Goal: Book appointment/travel/reservation

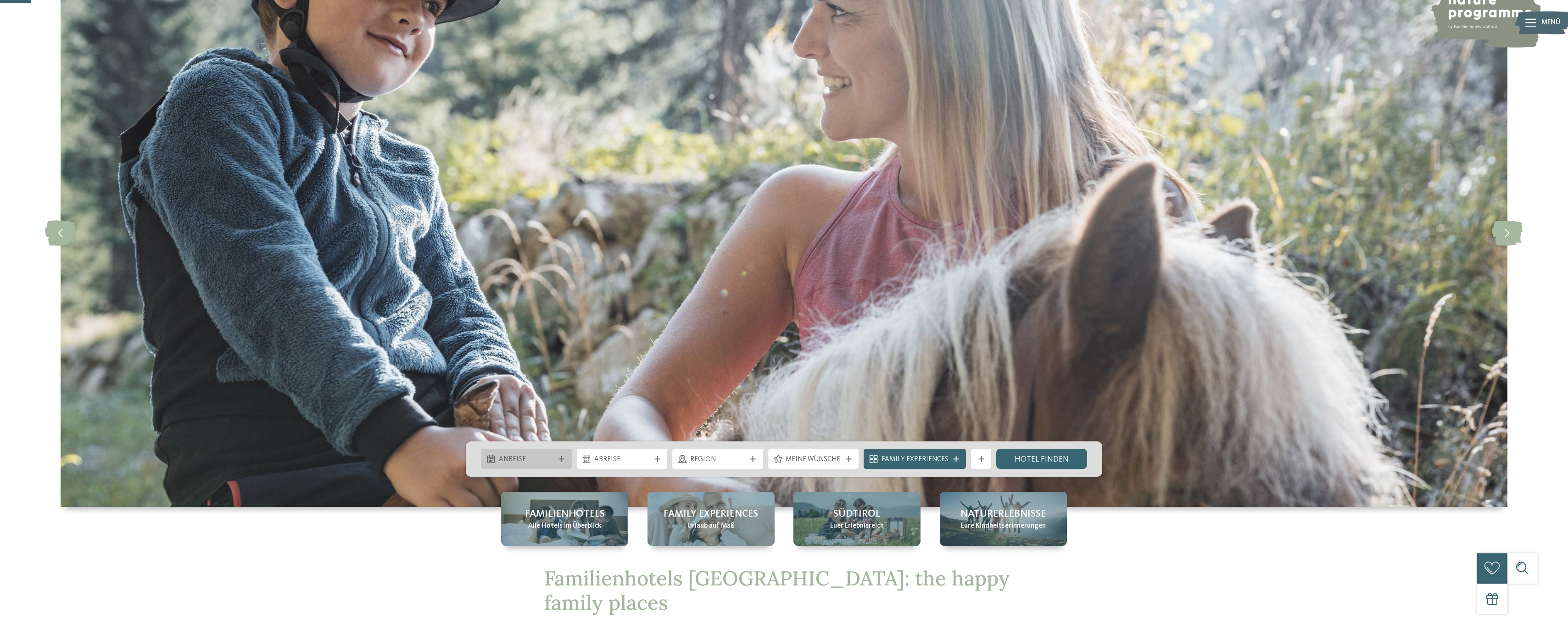
click at [552, 455] on span "Anreise" at bounding box center [527, 460] width 56 height 10
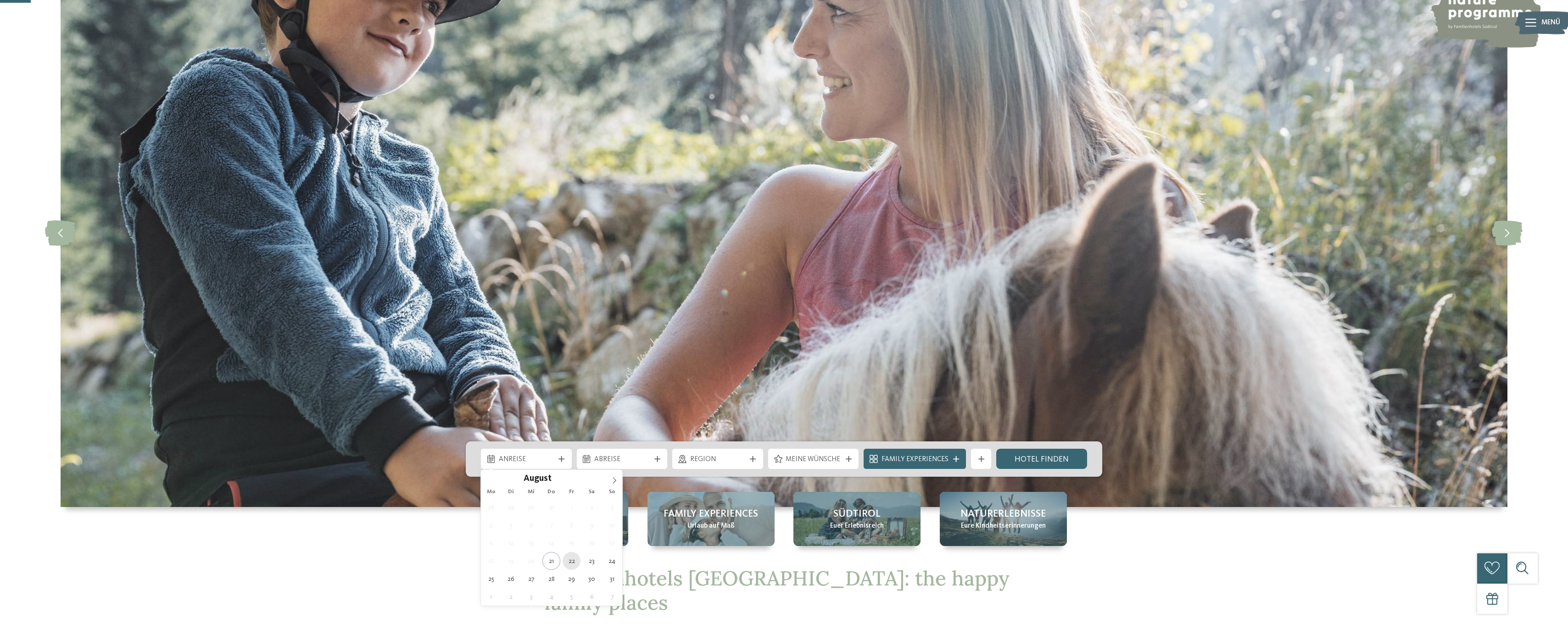
type div "22.08.2025"
drag, startPoint x: 572, startPoint y: 562, endPoint x: 576, endPoint y: 557, distance: 6.4
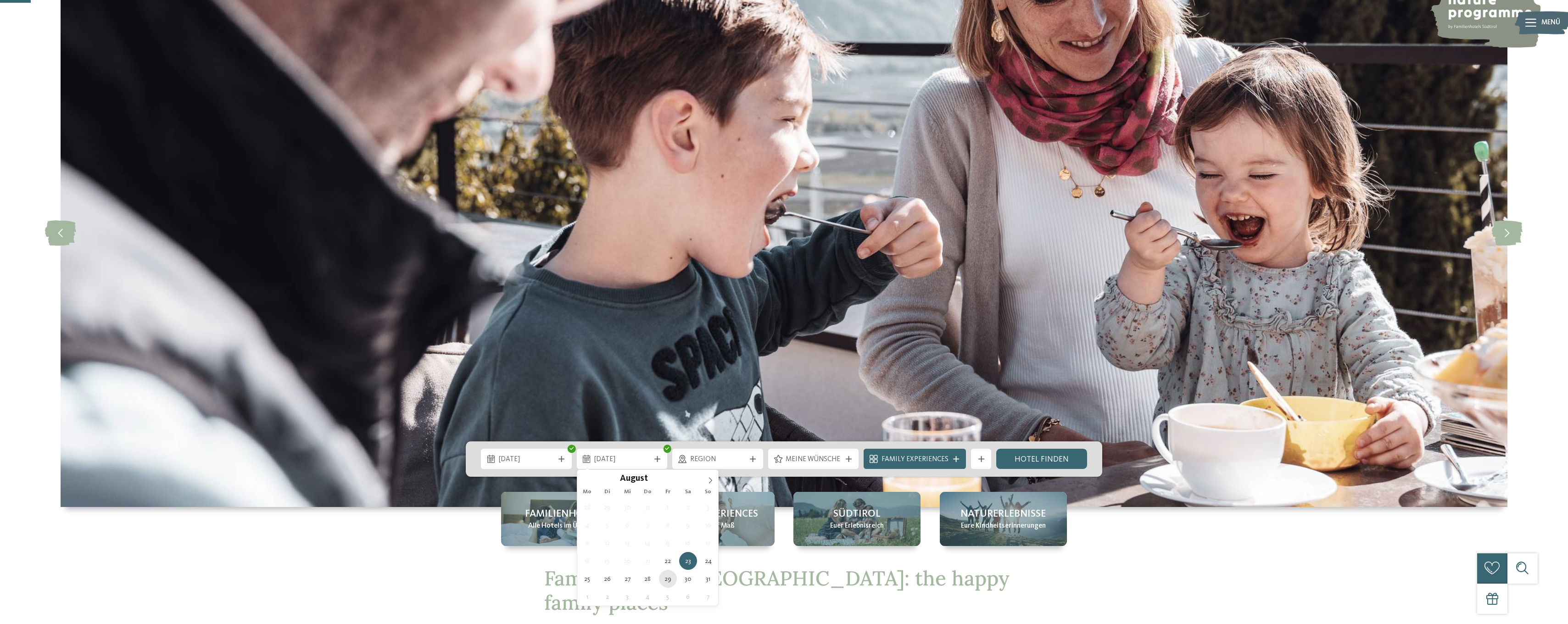
type div "29.08.2025"
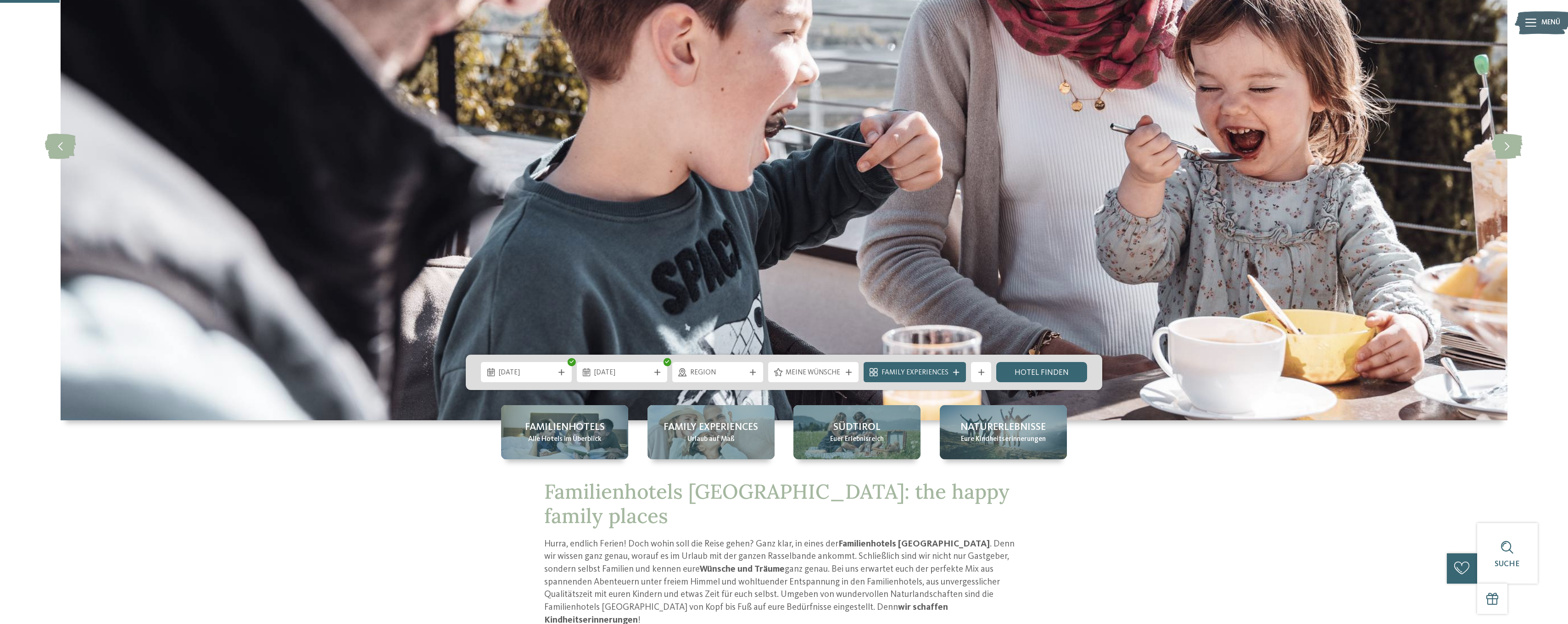
scroll to position [183, 0]
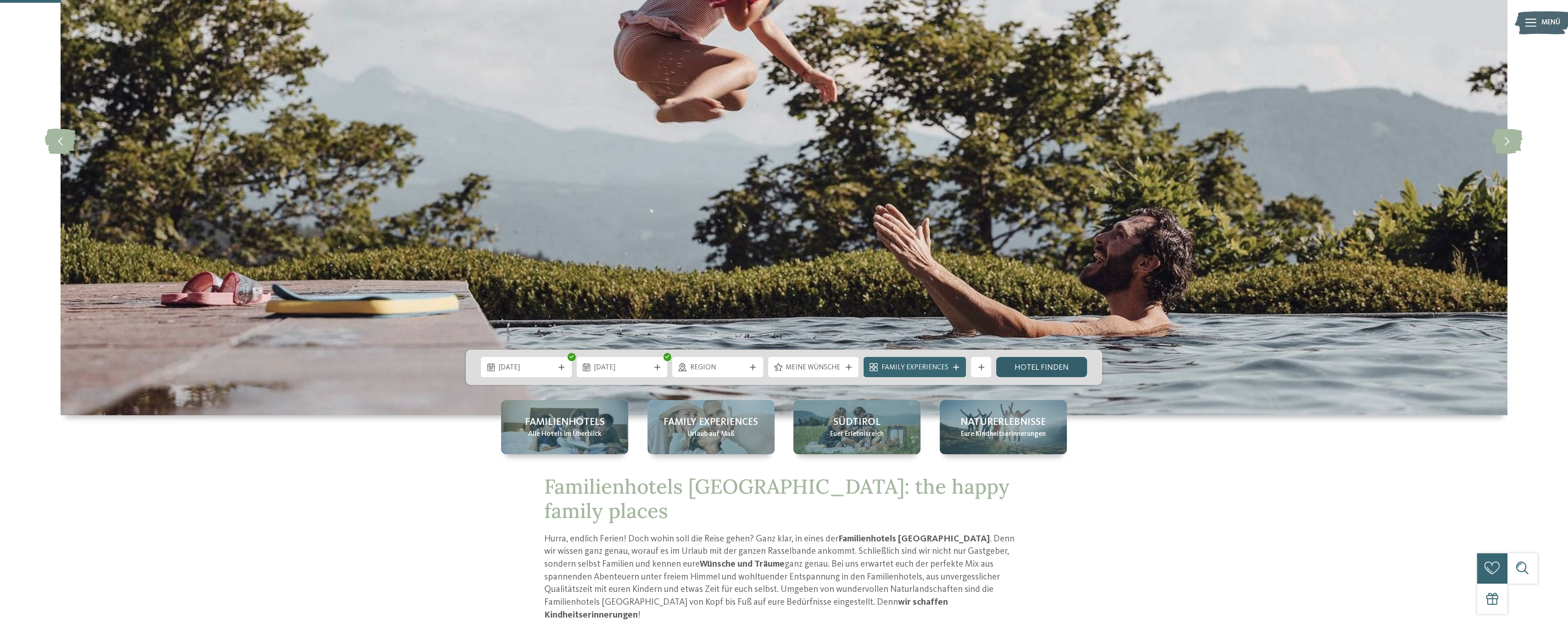
click at [1036, 367] on link "Hotel finden" at bounding box center [1041, 367] width 91 height 20
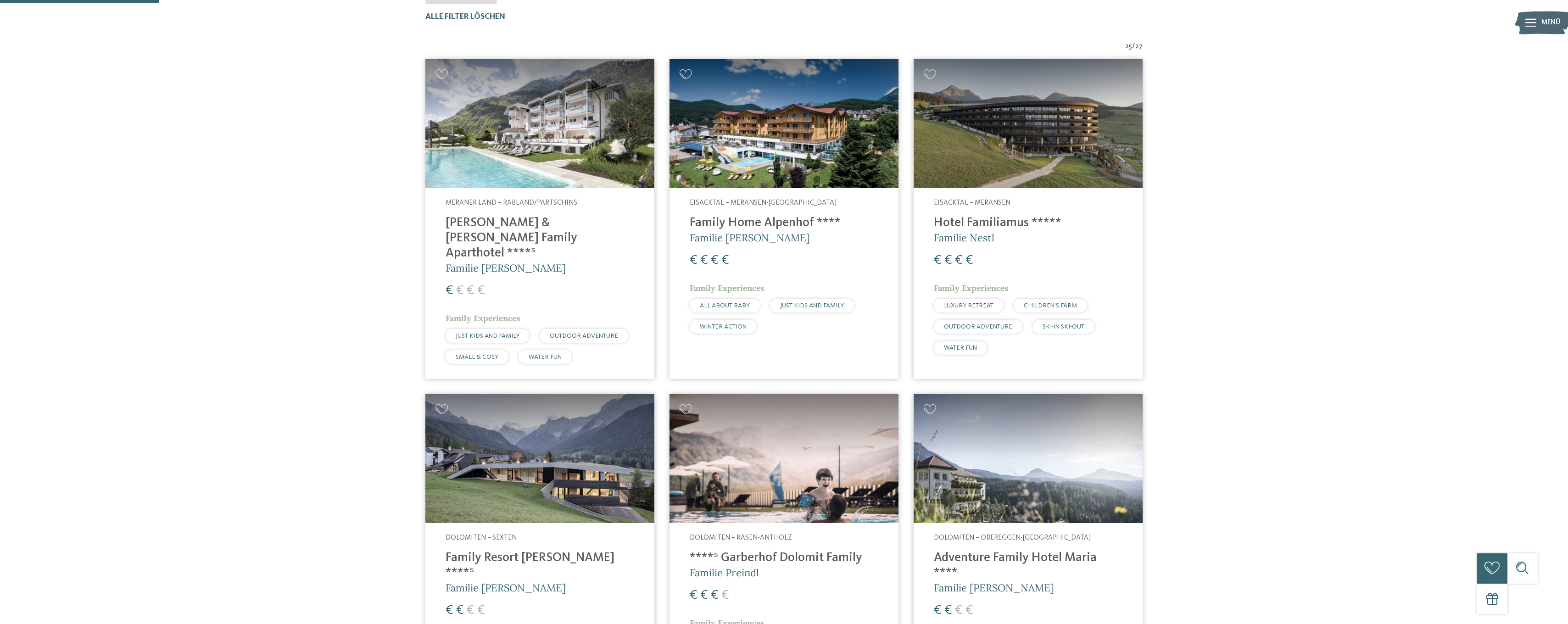
scroll to position [337, 0]
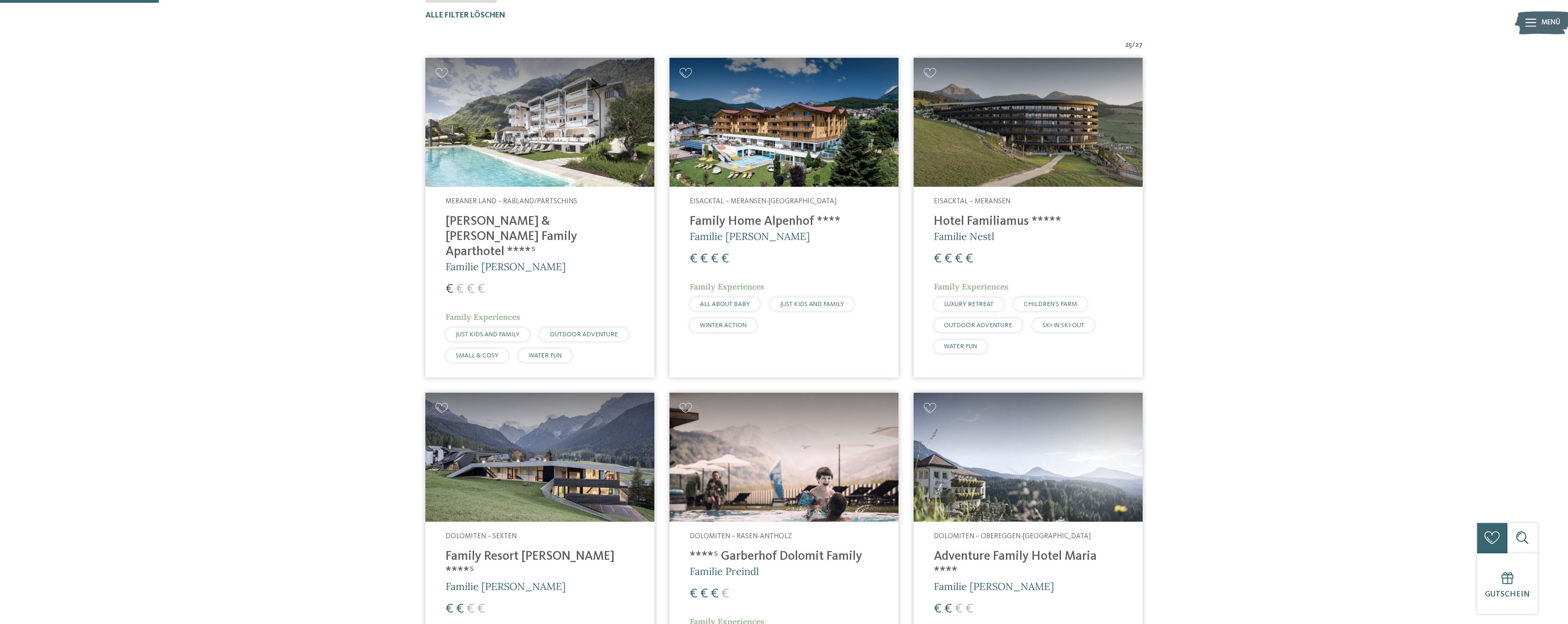
click at [543, 130] on img at bounding box center [540, 122] width 229 height 129
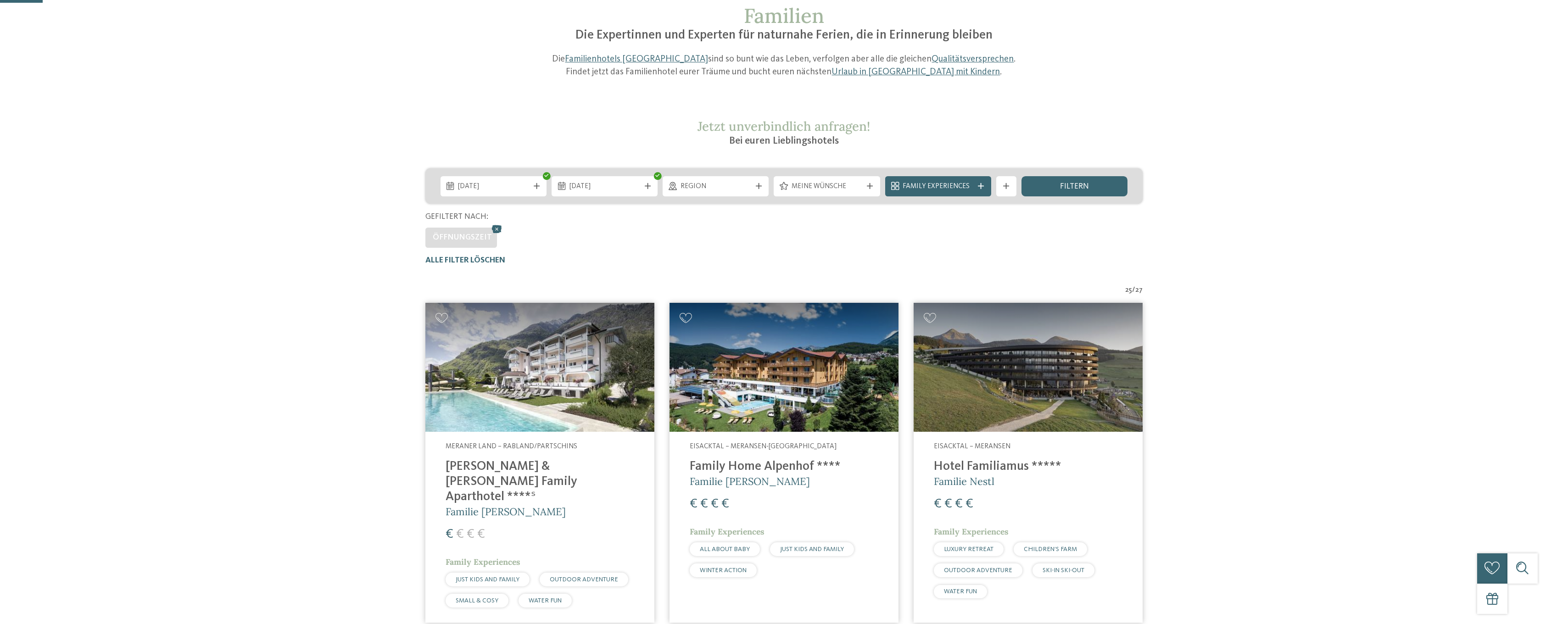
scroll to position [92, 0]
click at [561, 387] on img at bounding box center [540, 367] width 229 height 129
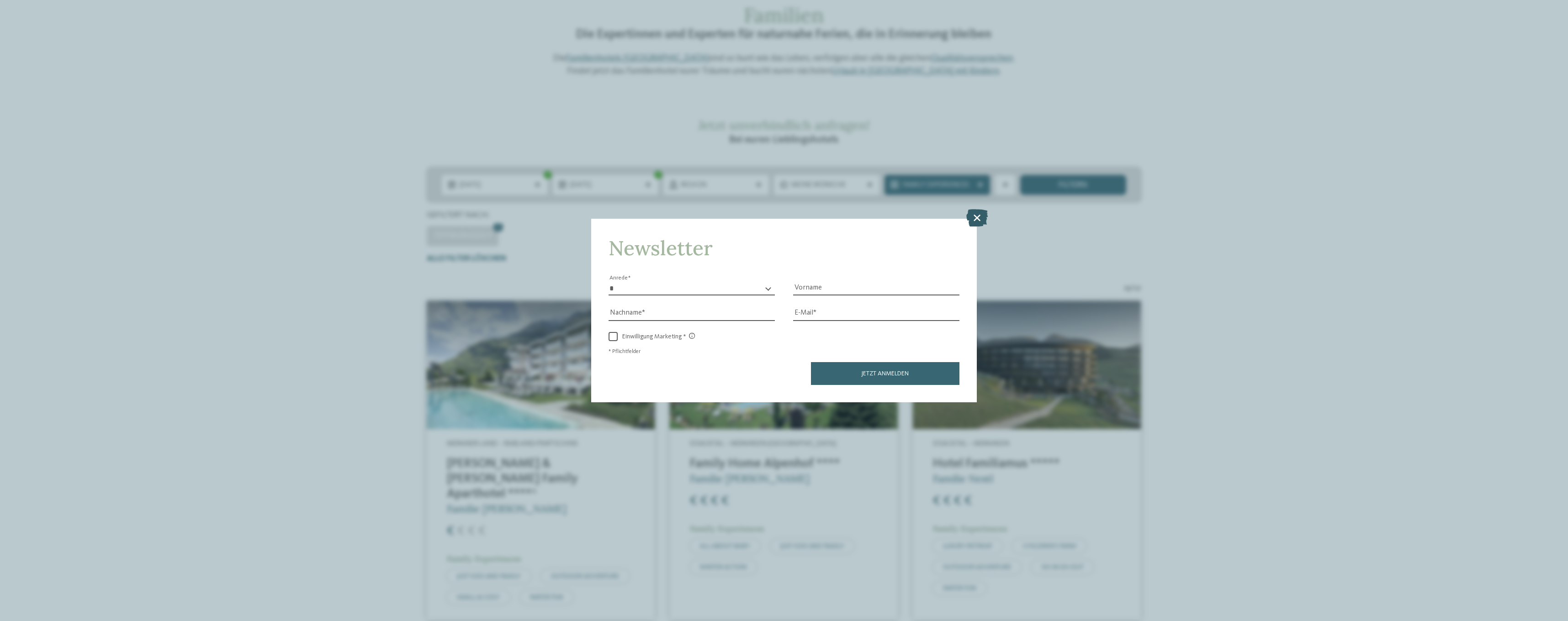
click at [976, 218] on icon at bounding box center [977, 217] width 22 height 17
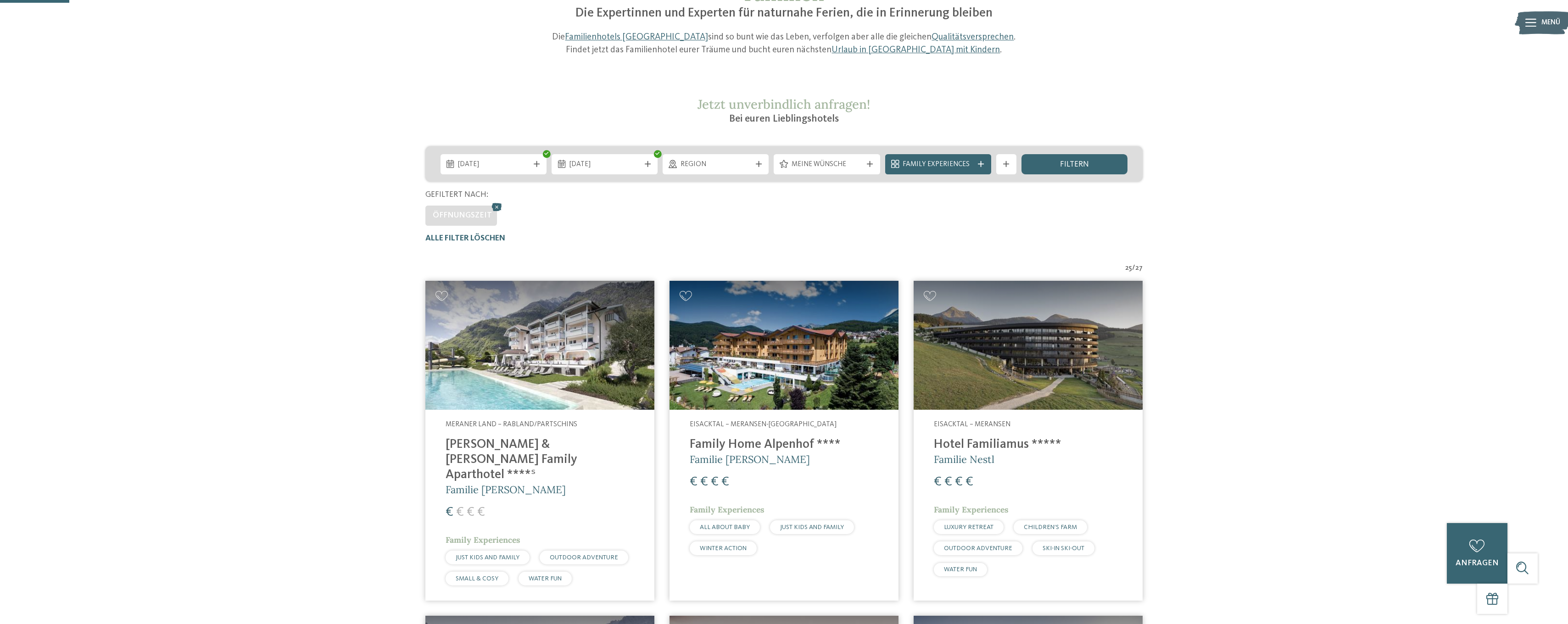
scroll to position [0, 0]
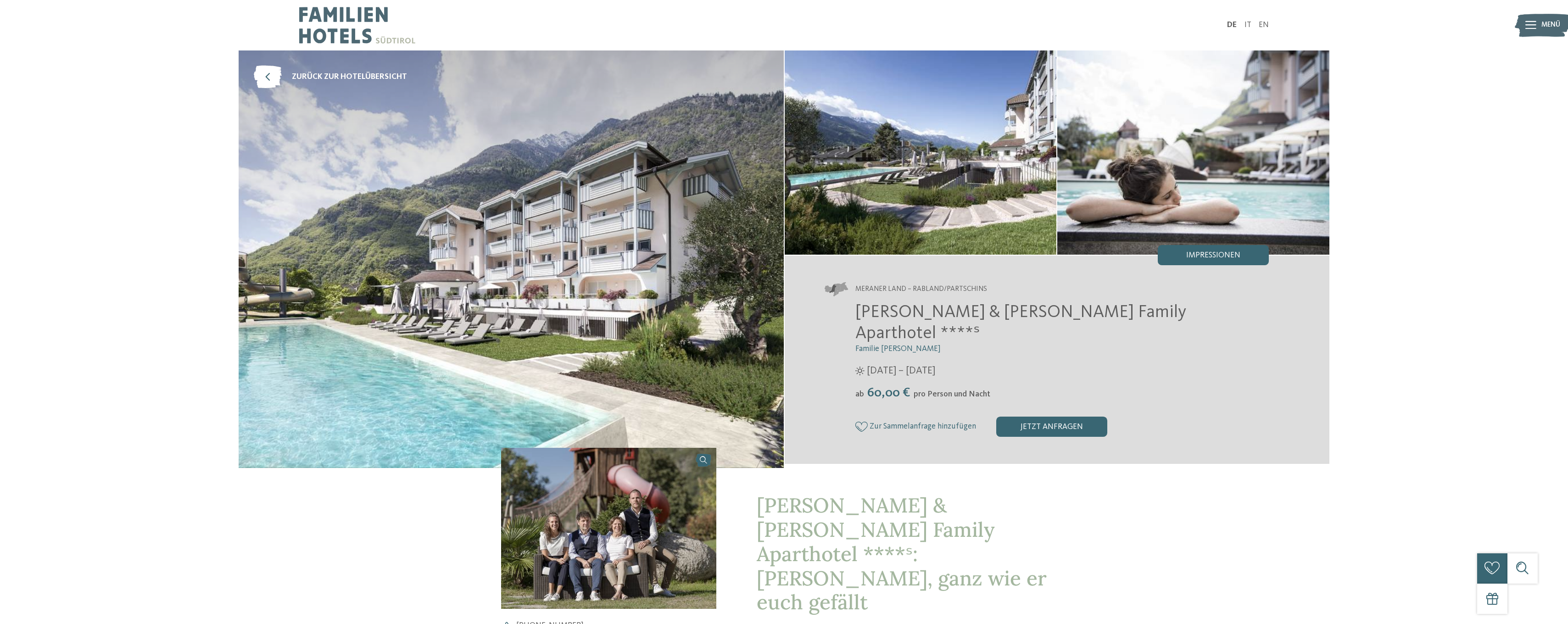
click at [546, 264] on img at bounding box center [511, 259] width 545 height 418
click at [867, 167] on img at bounding box center [920, 153] width 272 height 204
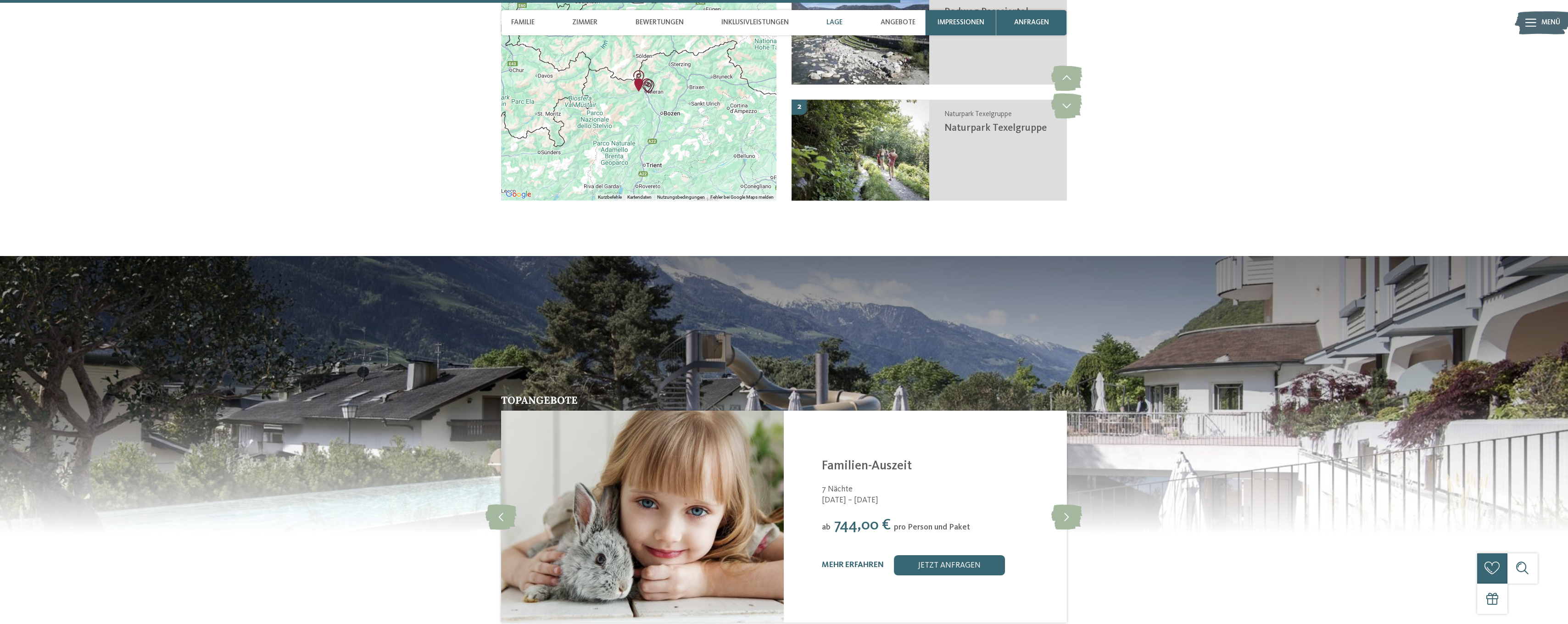
scroll to position [2111, 0]
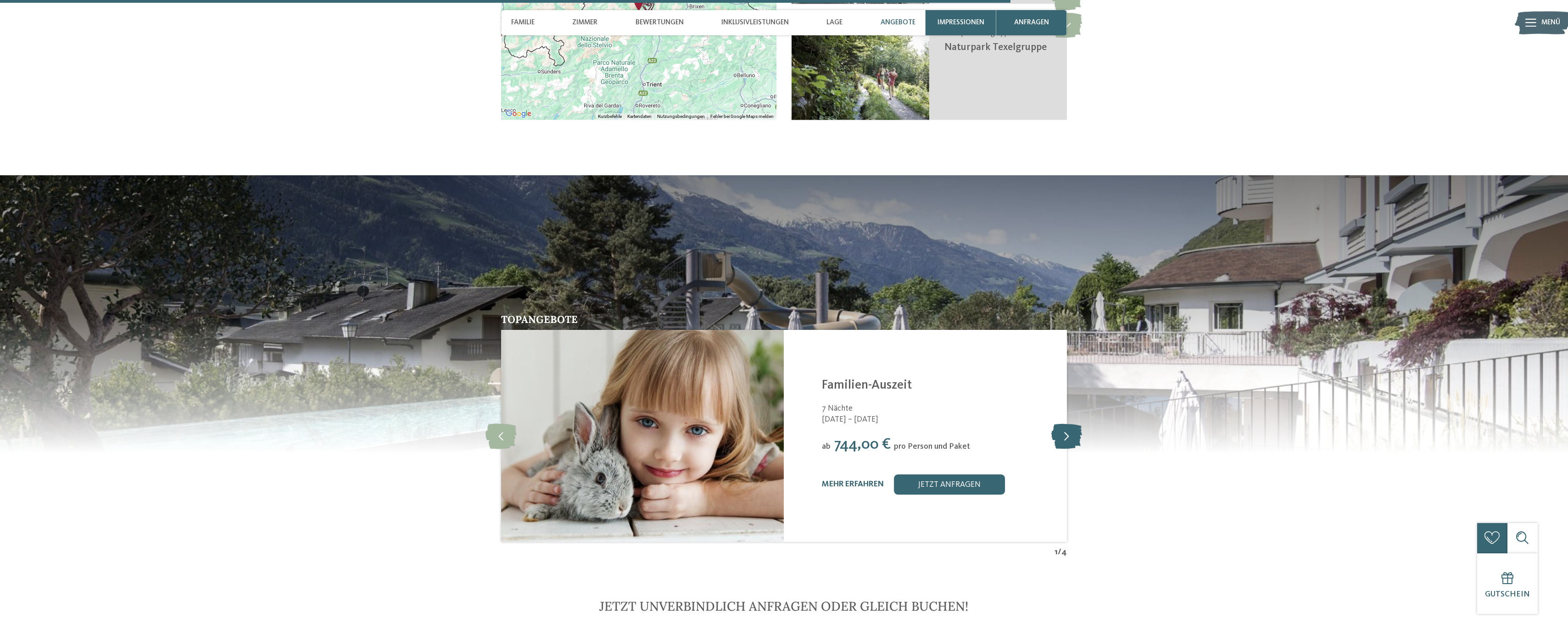
click at [1073, 424] on icon at bounding box center [1066, 436] width 31 height 25
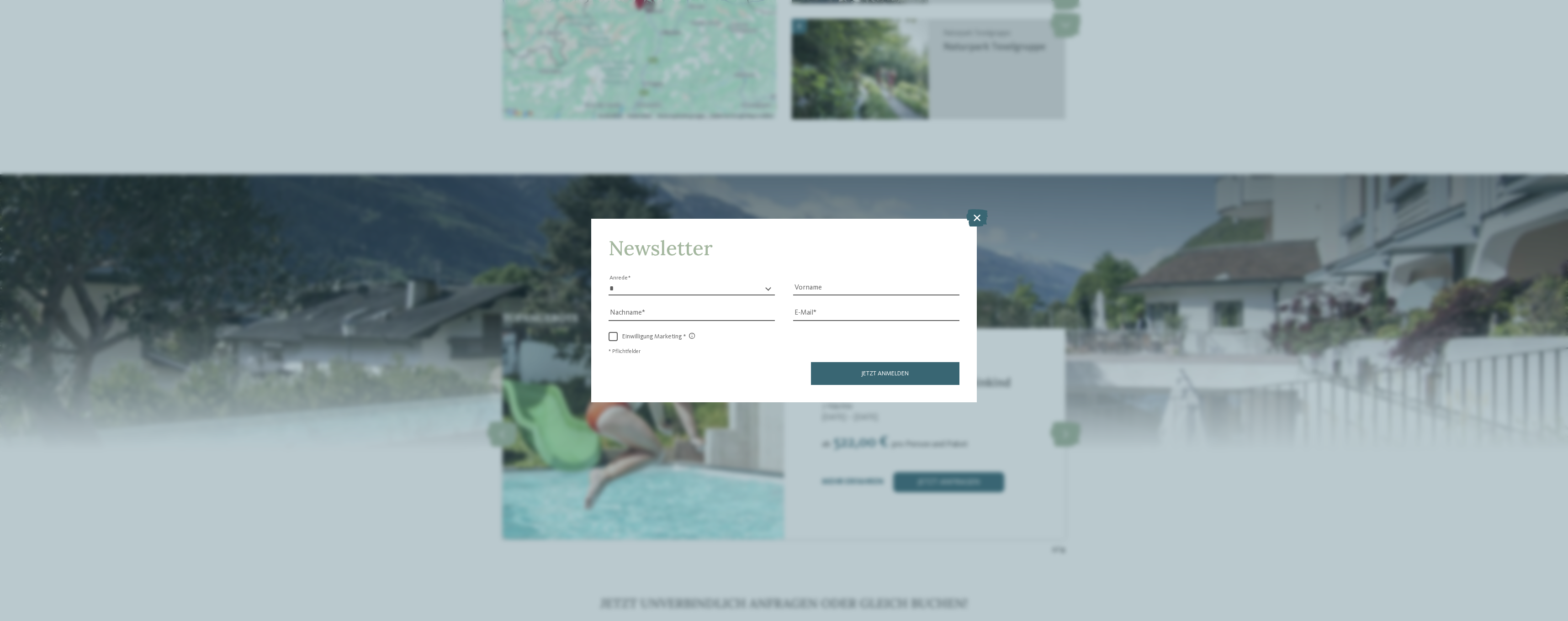
click at [497, 384] on div "Newsletter * **** **** ******* ****** Anrede Vorname Nachname Link" at bounding box center [784, 310] width 1568 height 621
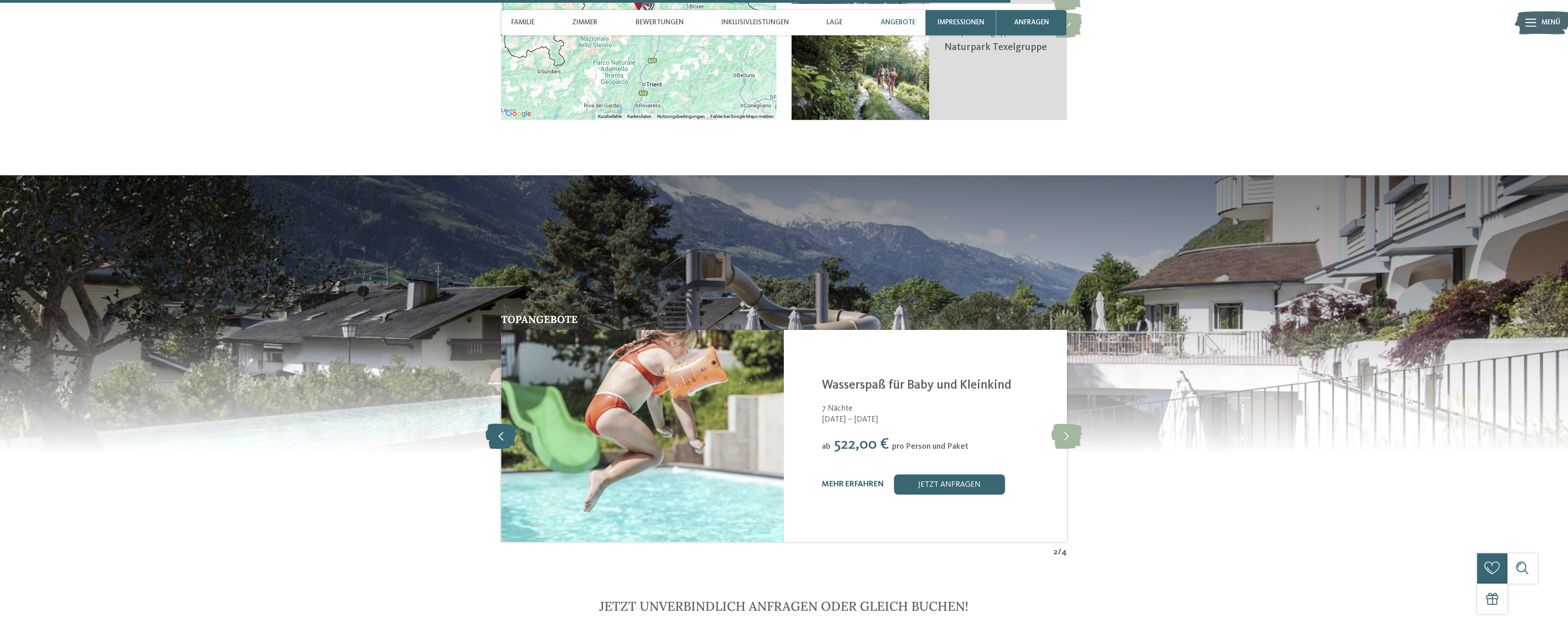
click at [495, 424] on icon at bounding box center [501, 436] width 32 height 25
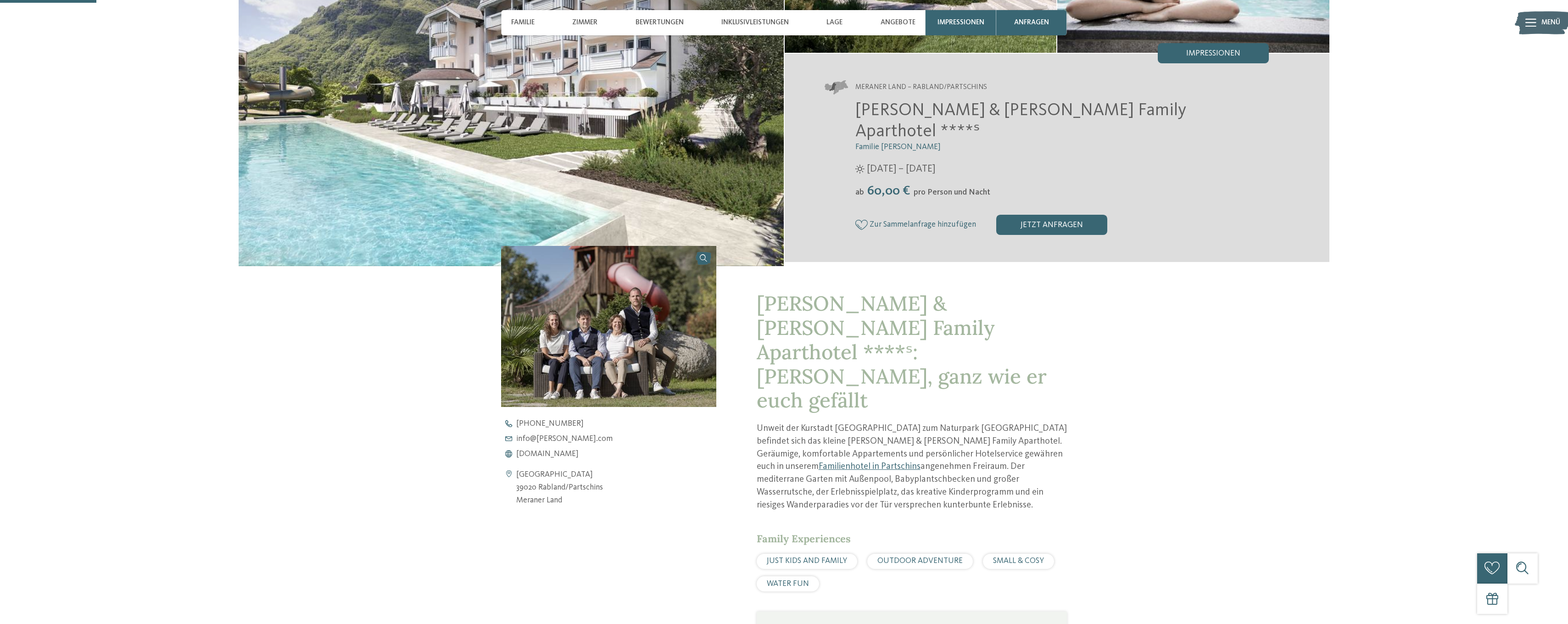
scroll to position [0, 0]
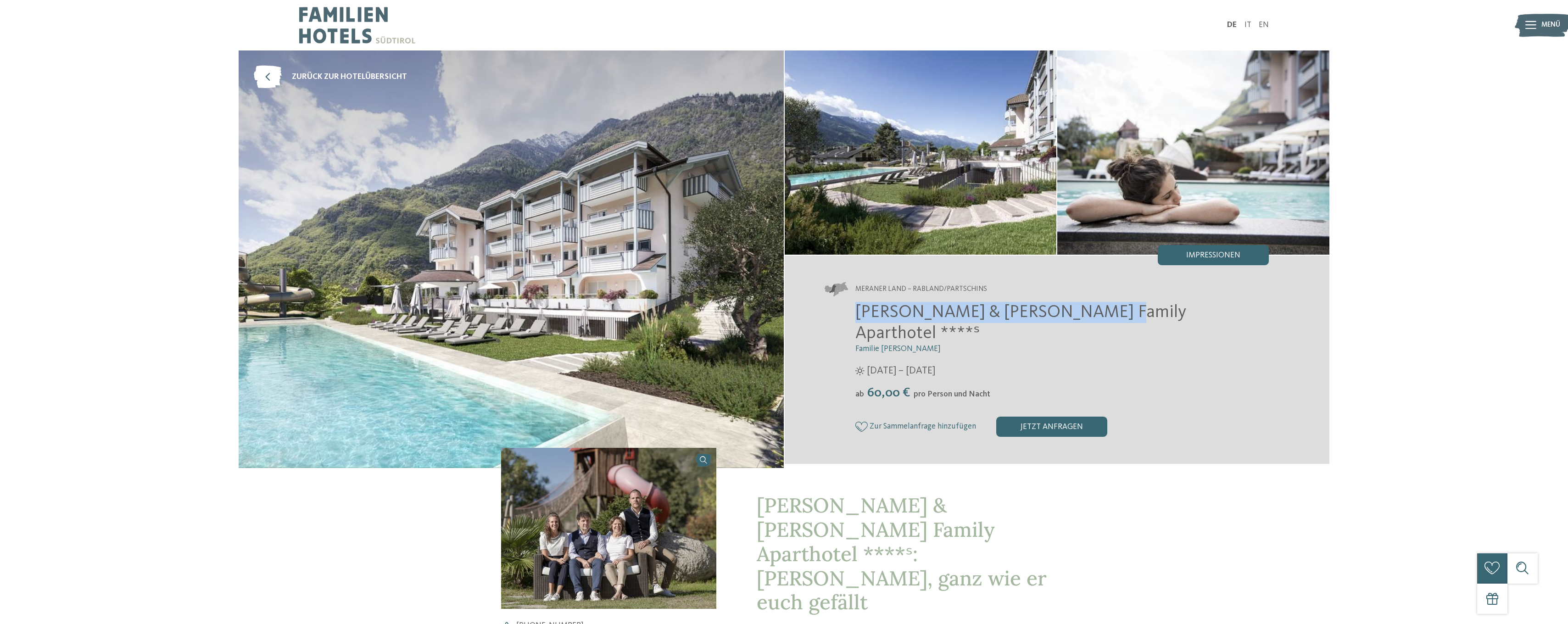
drag, startPoint x: 856, startPoint y: 324, endPoint x: 1085, endPoint y: 331, distance: 229.1
click at [1085, 331] on h2 "[PERSON_NAME] & [PERSON_NAME] Family Aparthotel ****ˢ" at bounding box center [1062, 322] width 413 height 42
copy span "Heidi & Edith Family Aparthotel"
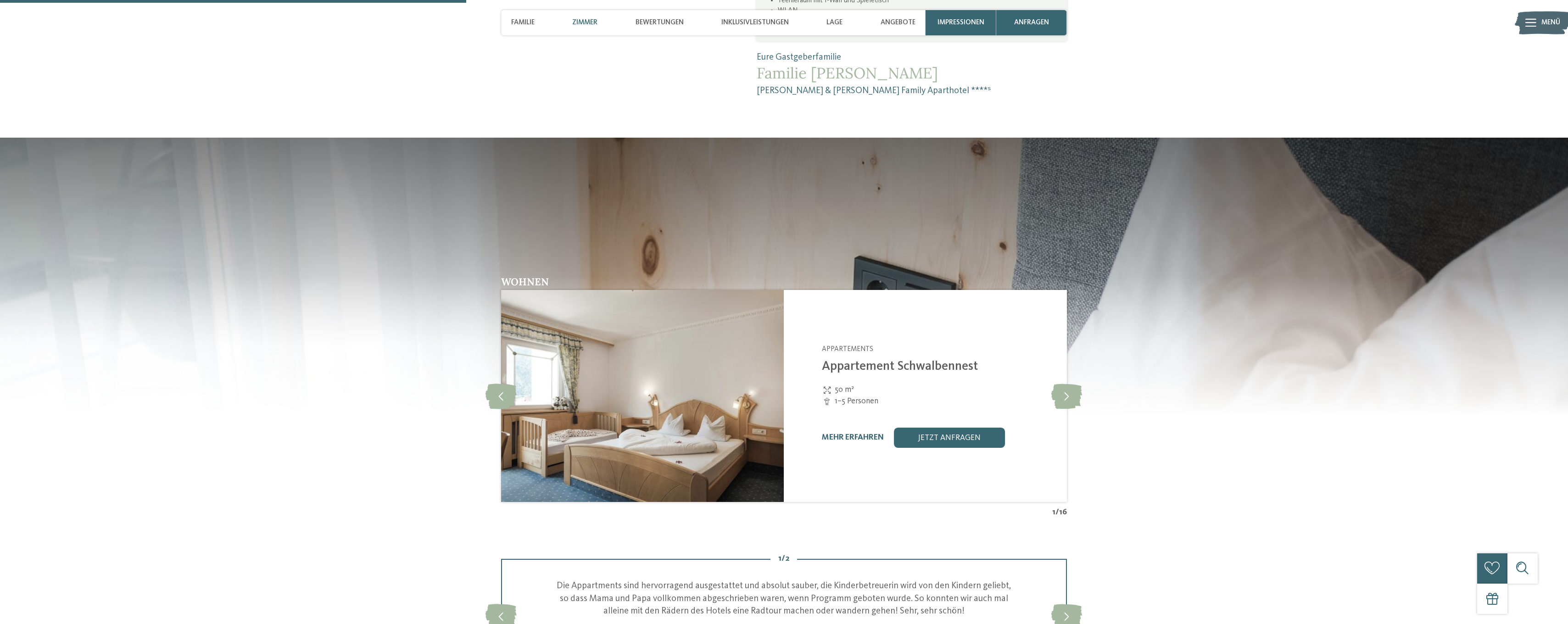
scroll to position [1102, 0]
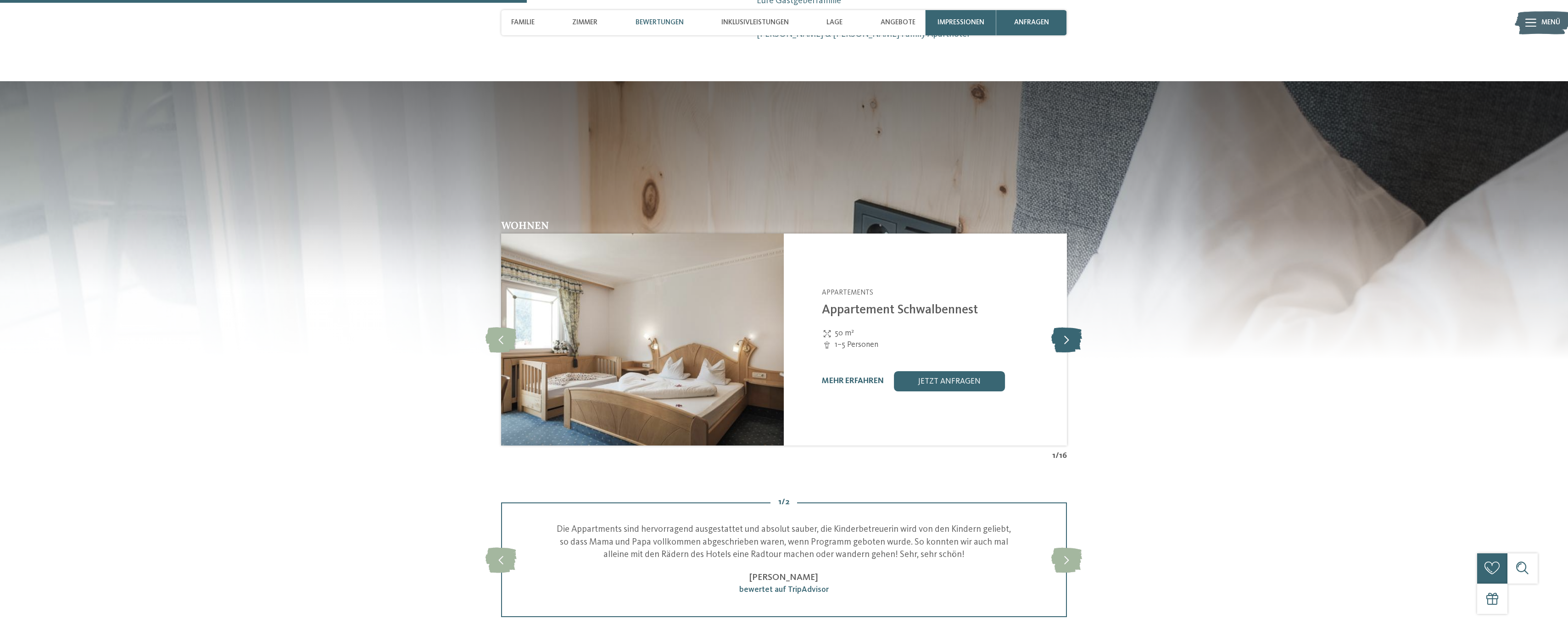
click at [1066, 327] on icon at bounding box center [1066, 340] width 31 height 25
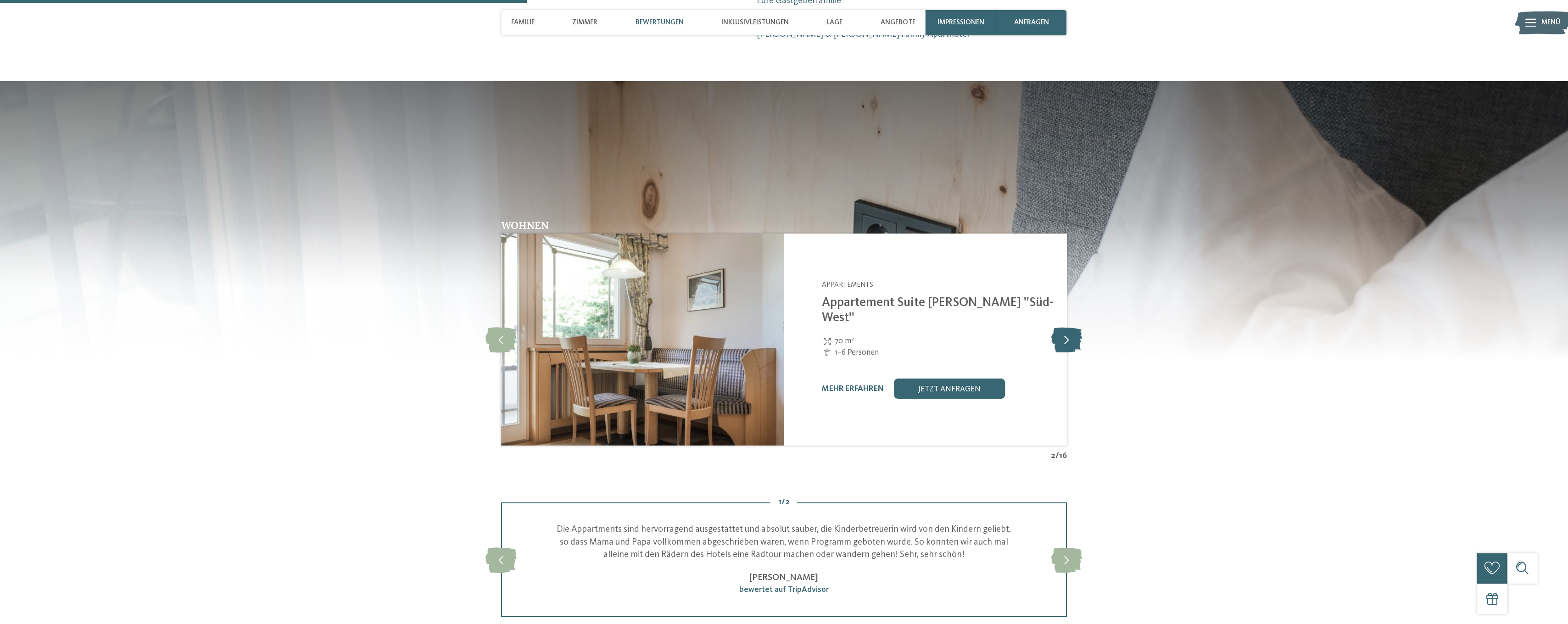
click at [1066, 327] on icon at bounding box center [1066, 340] width 31 height 25
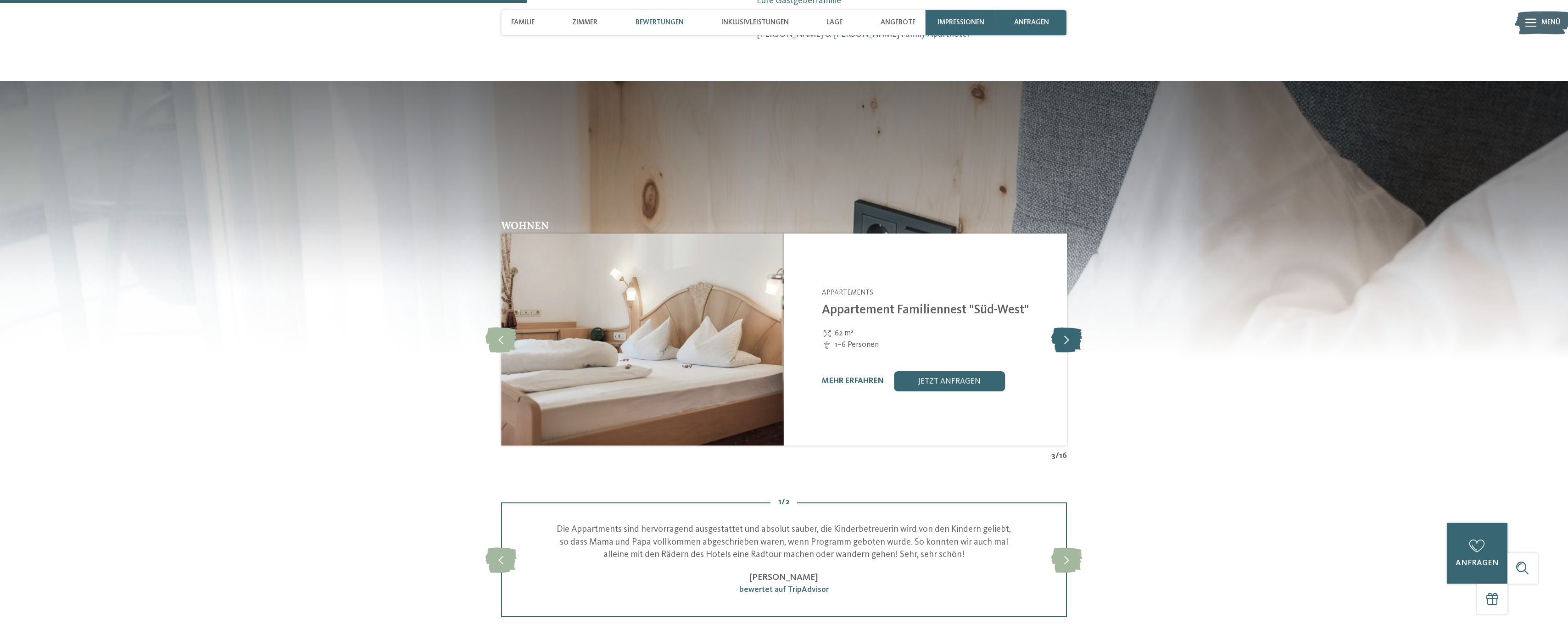
click at [1066, 327] on icon at bounding box center [1066, 340] width 31 height 25
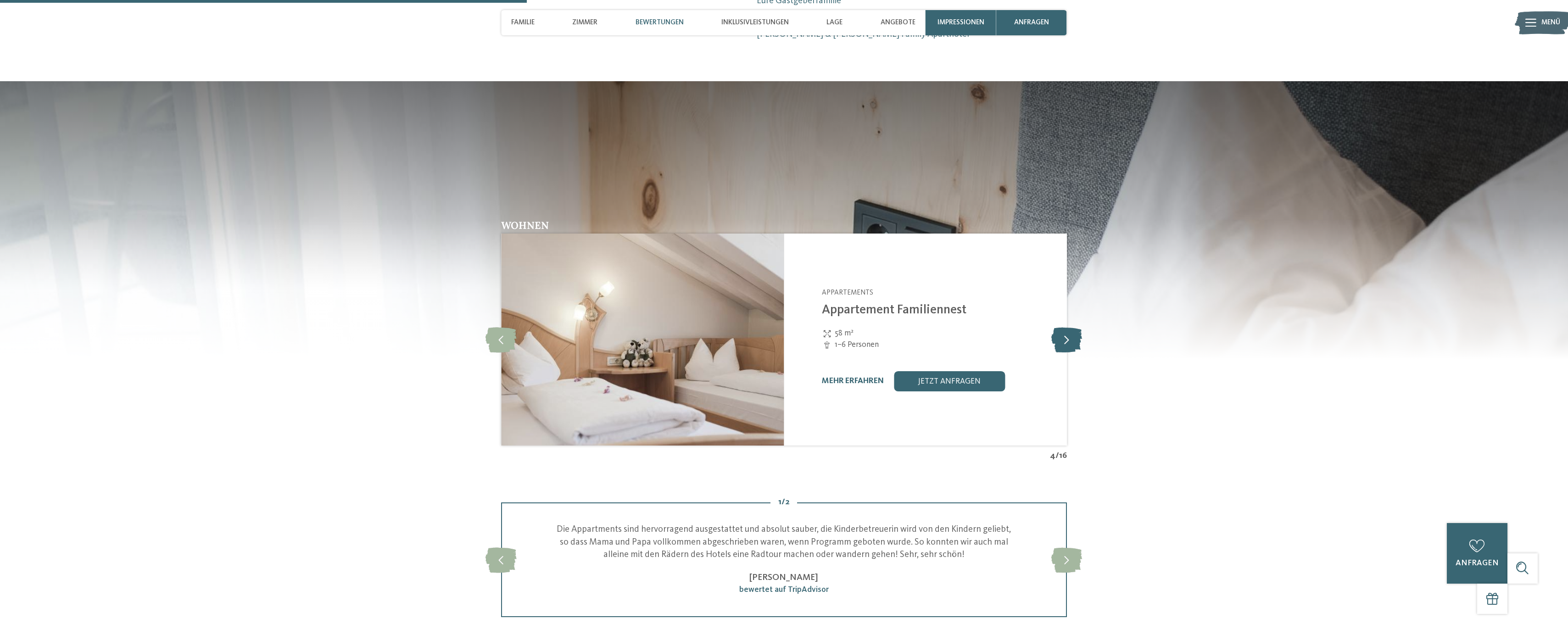
click at [1066, 327] on icon at bounding box center [1066, 340] width 31 height 25
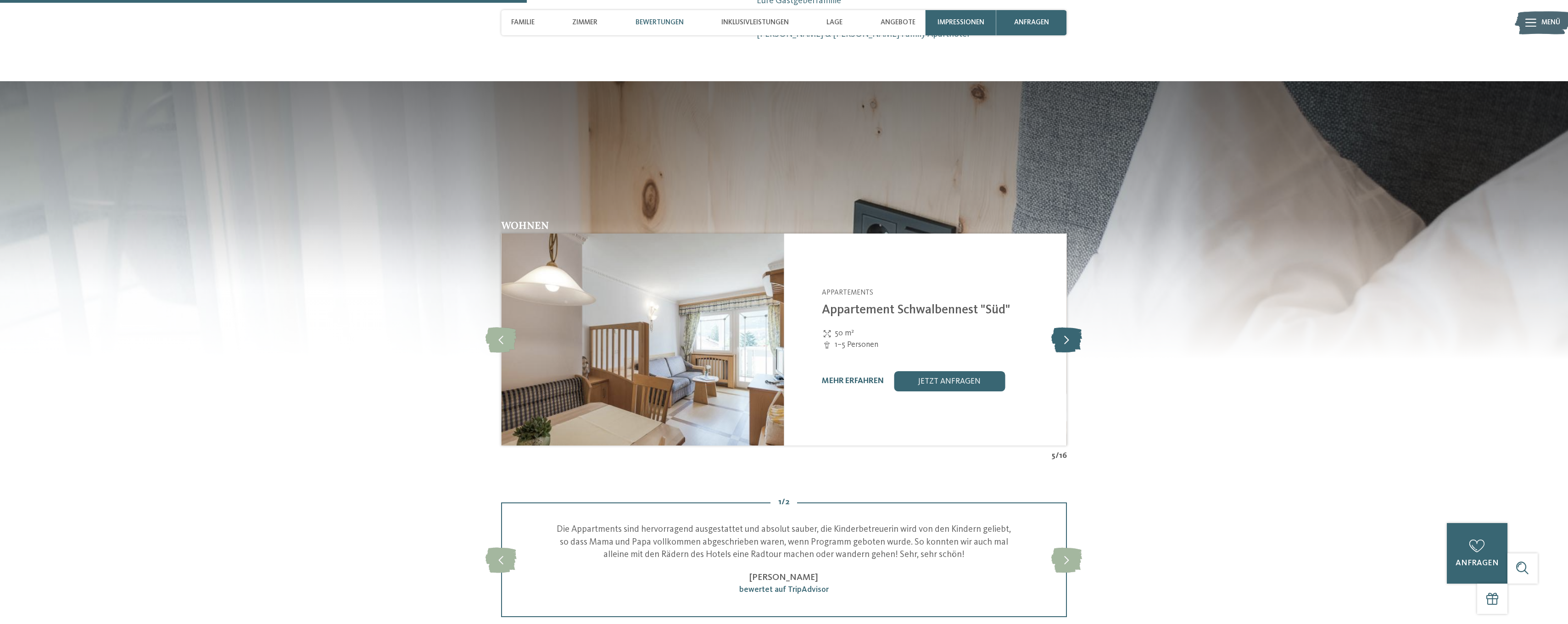
click at [1066, 327] on icon at bounding box center [1066, 340] width 31 height 25
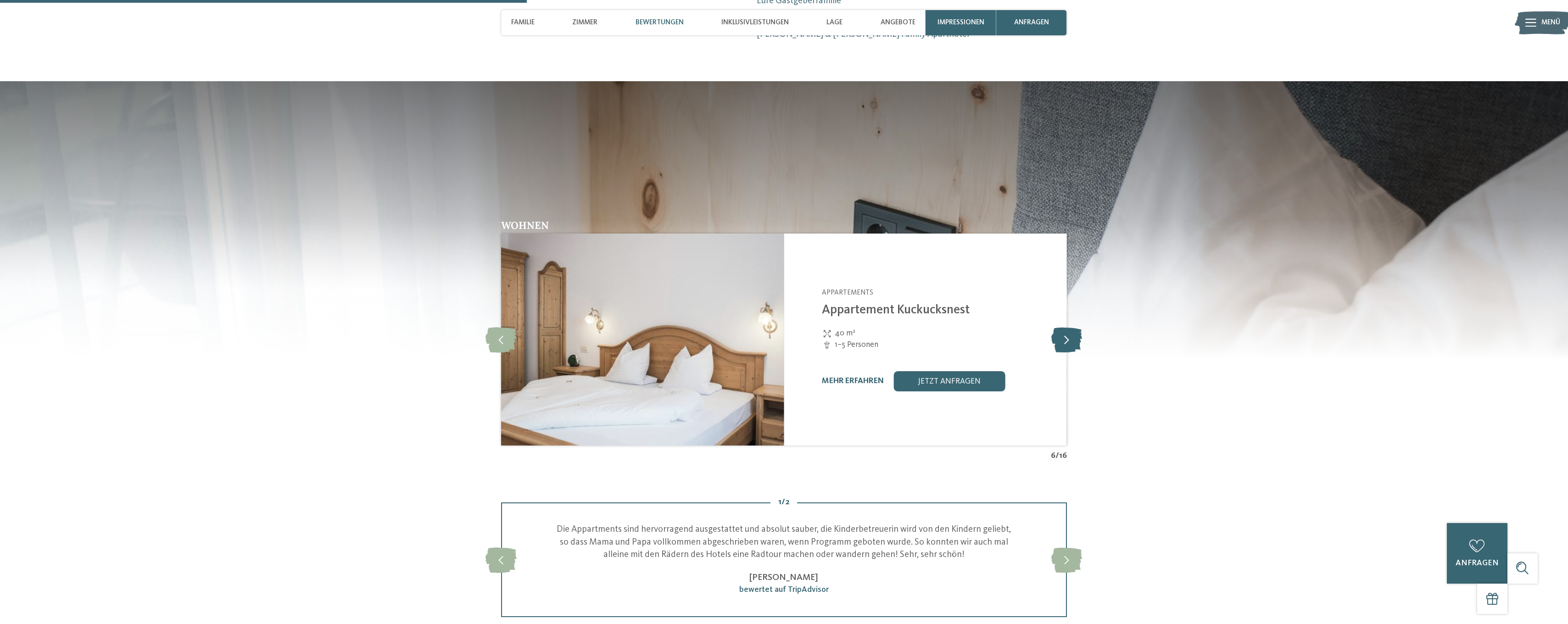
click at [1066, 327] on icon at bounding box center [1066, 340] width 31 height 25
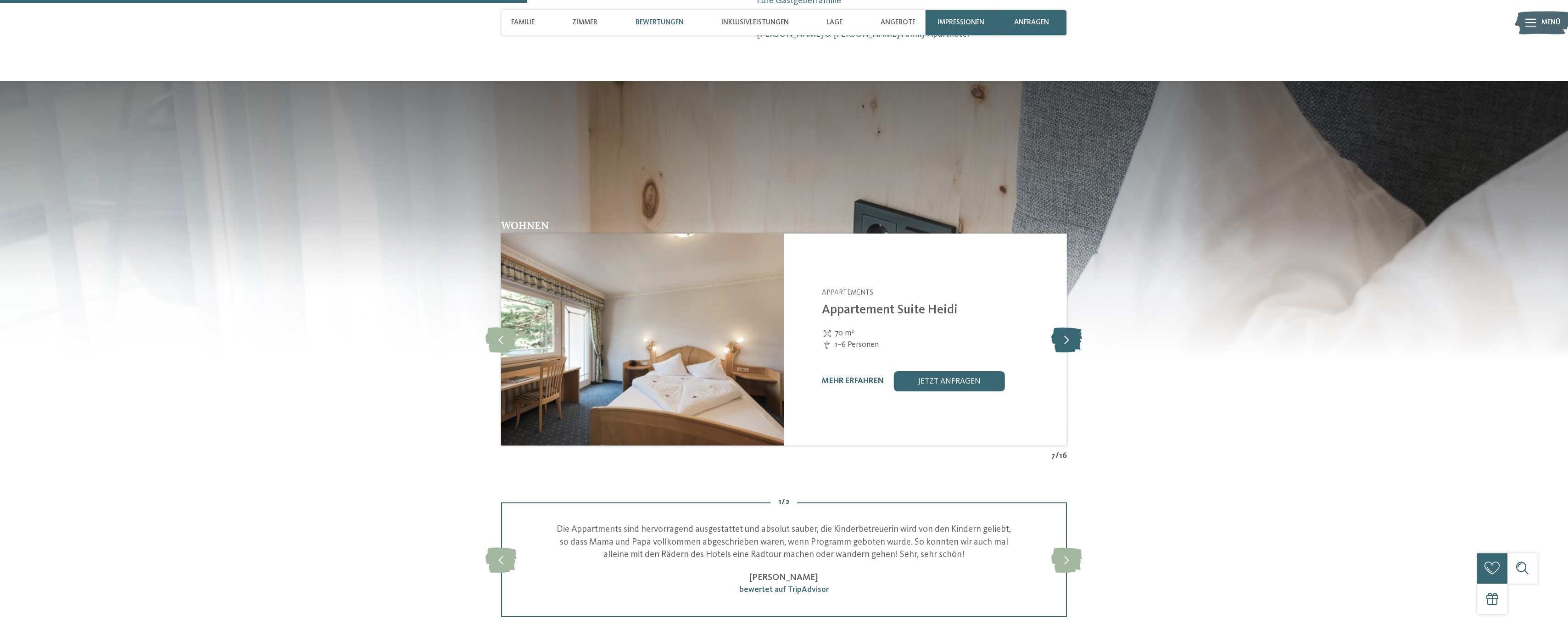
click at [1066, 327] on icon at bounding box center [1066, 340] width 31 height 25
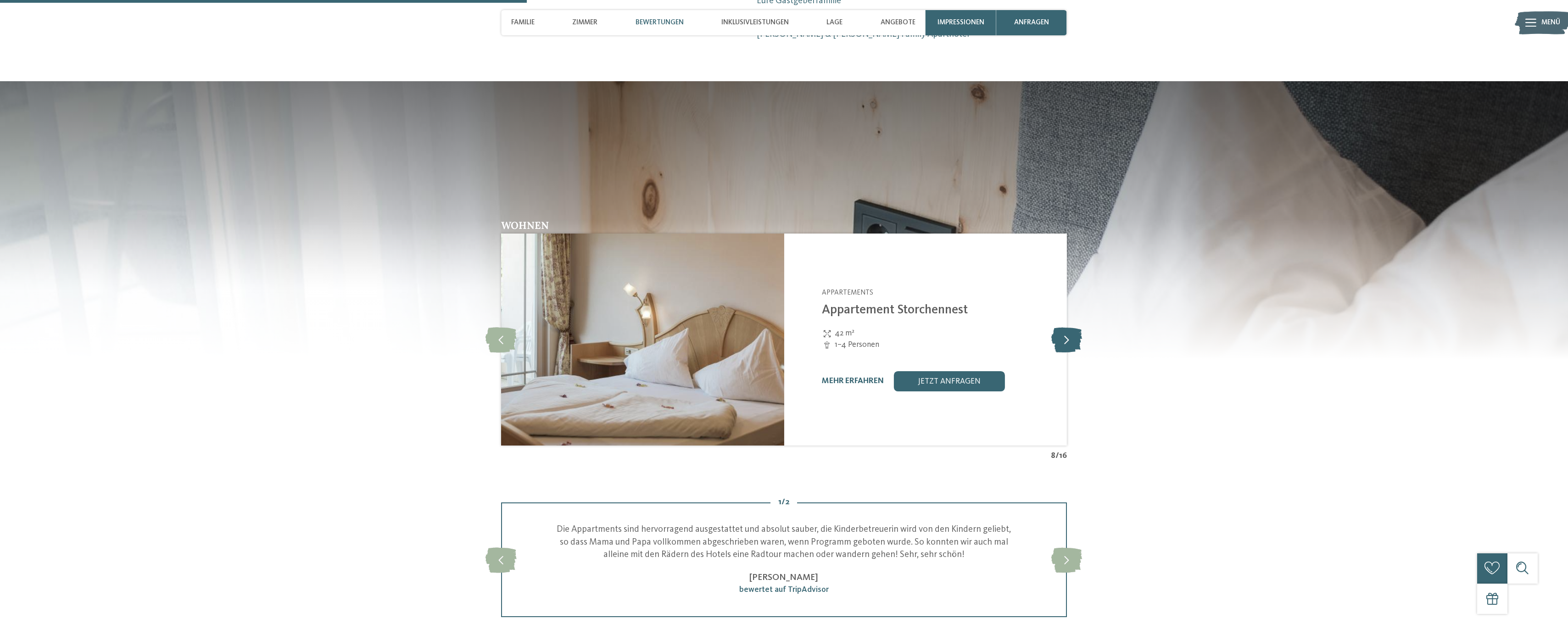
click at [1066, 327] on icon at bounding box center [1066, 340] width 31 height 25
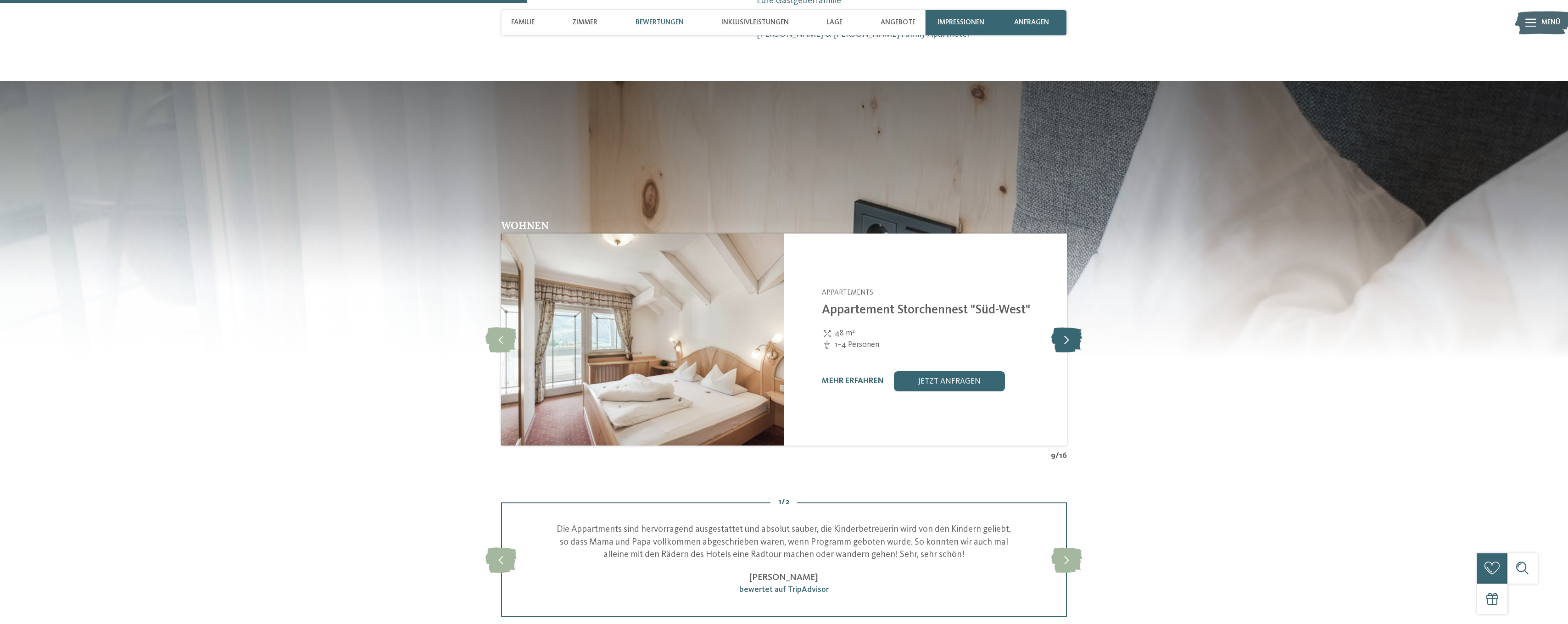
click at [1066, 327] on icon at bounding box center [1066, 340] width 31 height 25
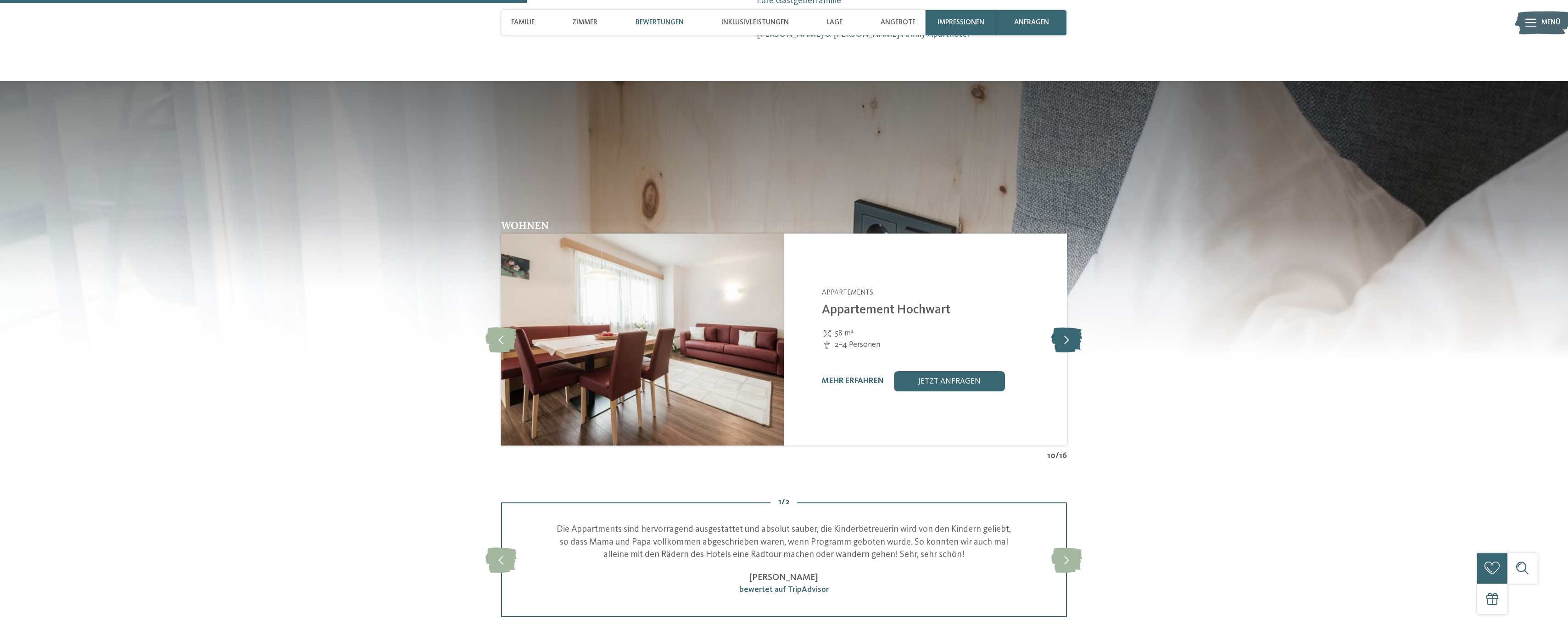
click at [1066, 327] on icon at bounding box center [1066, 340] width 31 height 25
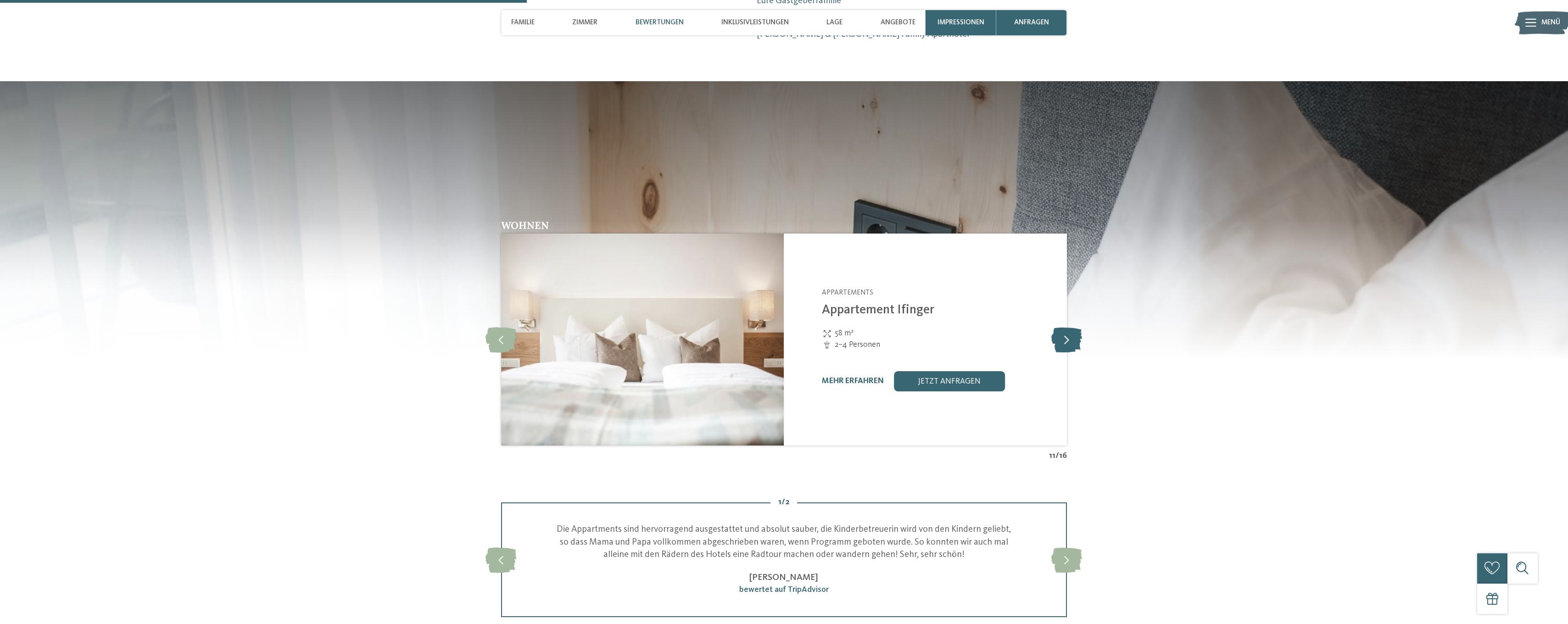
click at [1066, 327] on icon at bounding box center [1066, 340] width 31 height 25
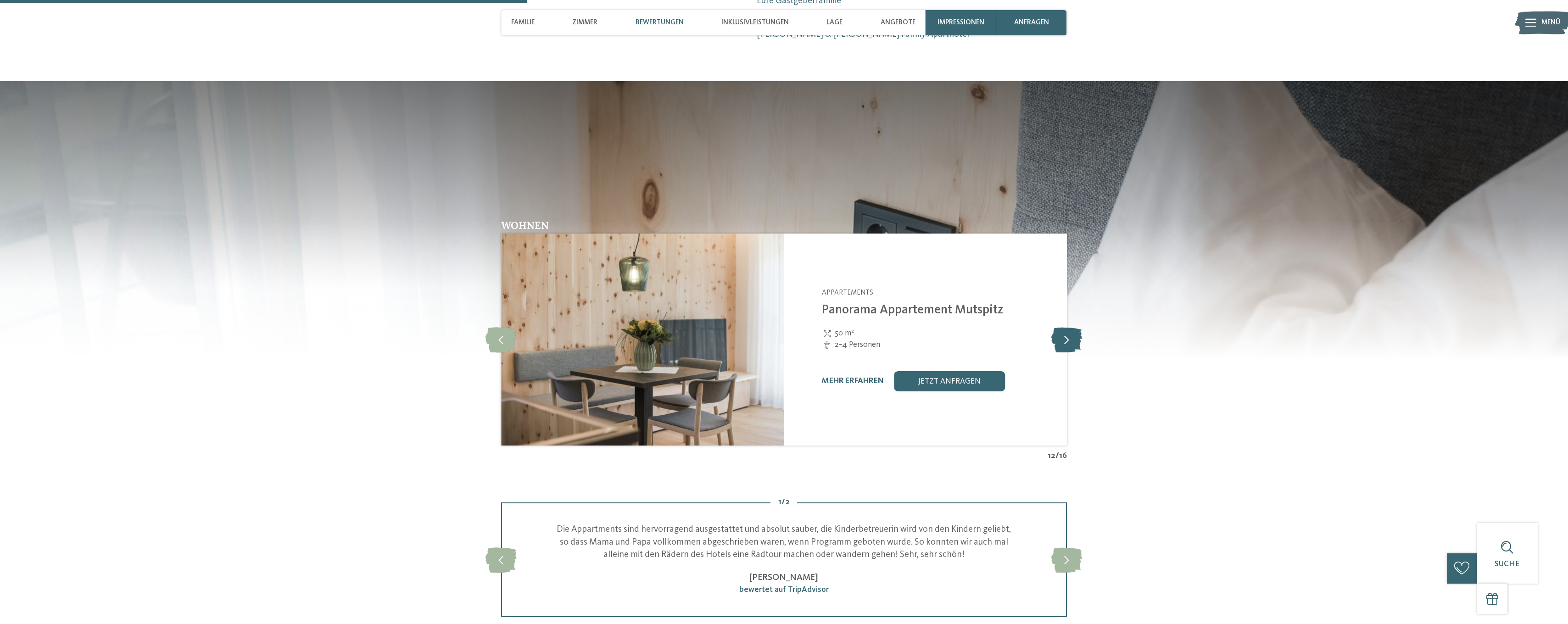
click at [1066, 327] on icon at bounding box center [1066, 340] width 31 height 25
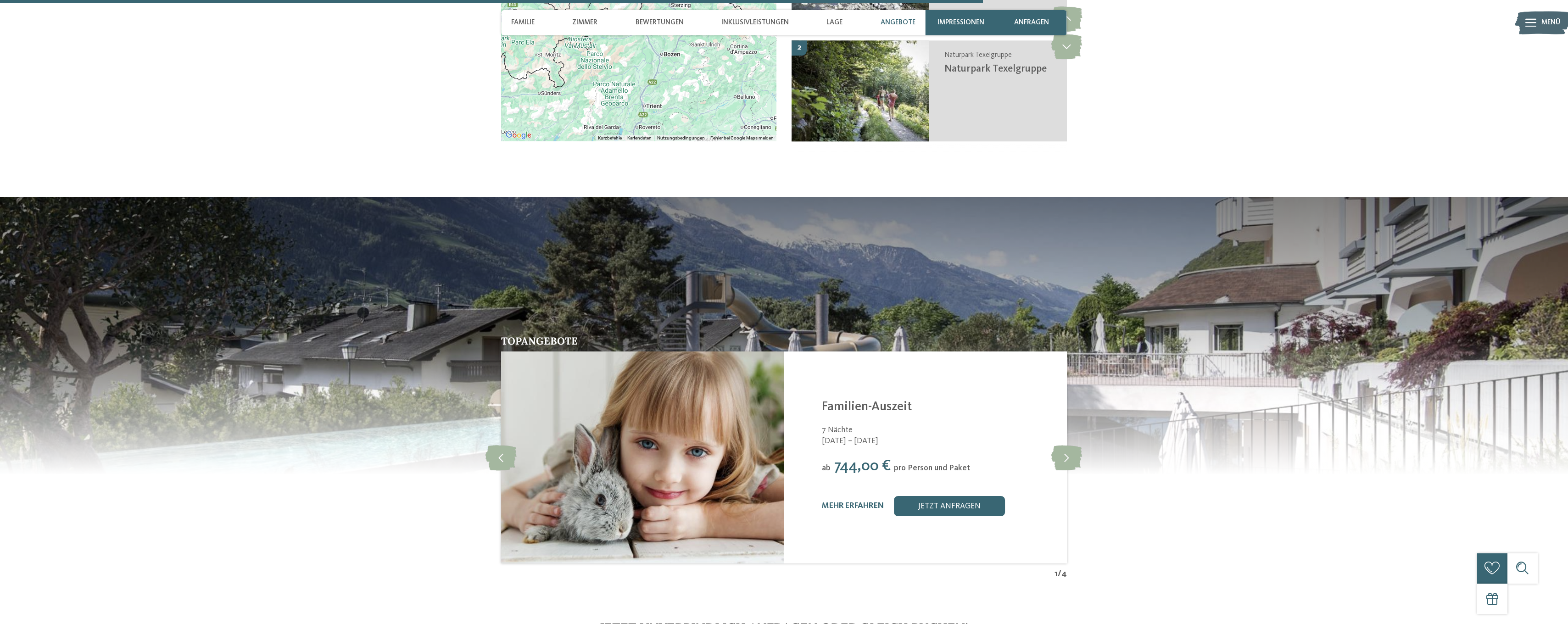
scroll to position [2111, 0]
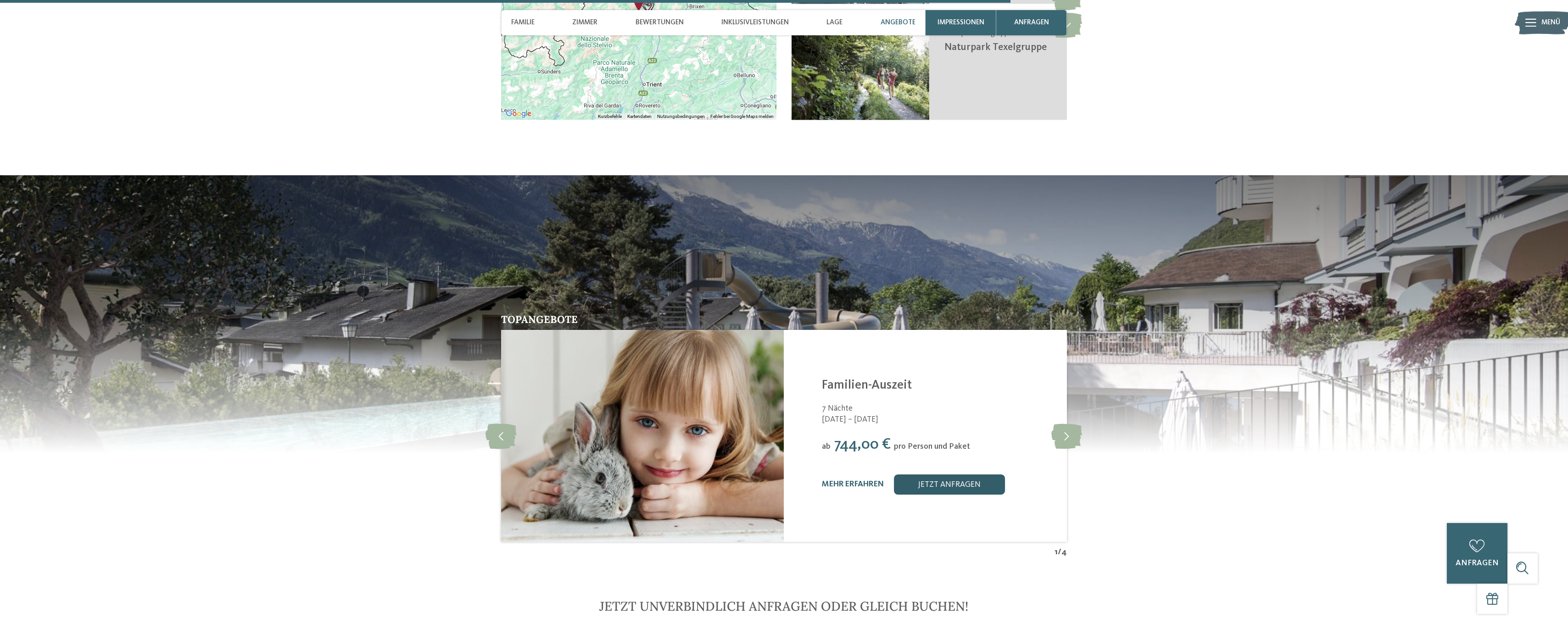
click at [919, 475] on link "jetzt anfragen" at bounding box center [949, 485] width 111 height 20
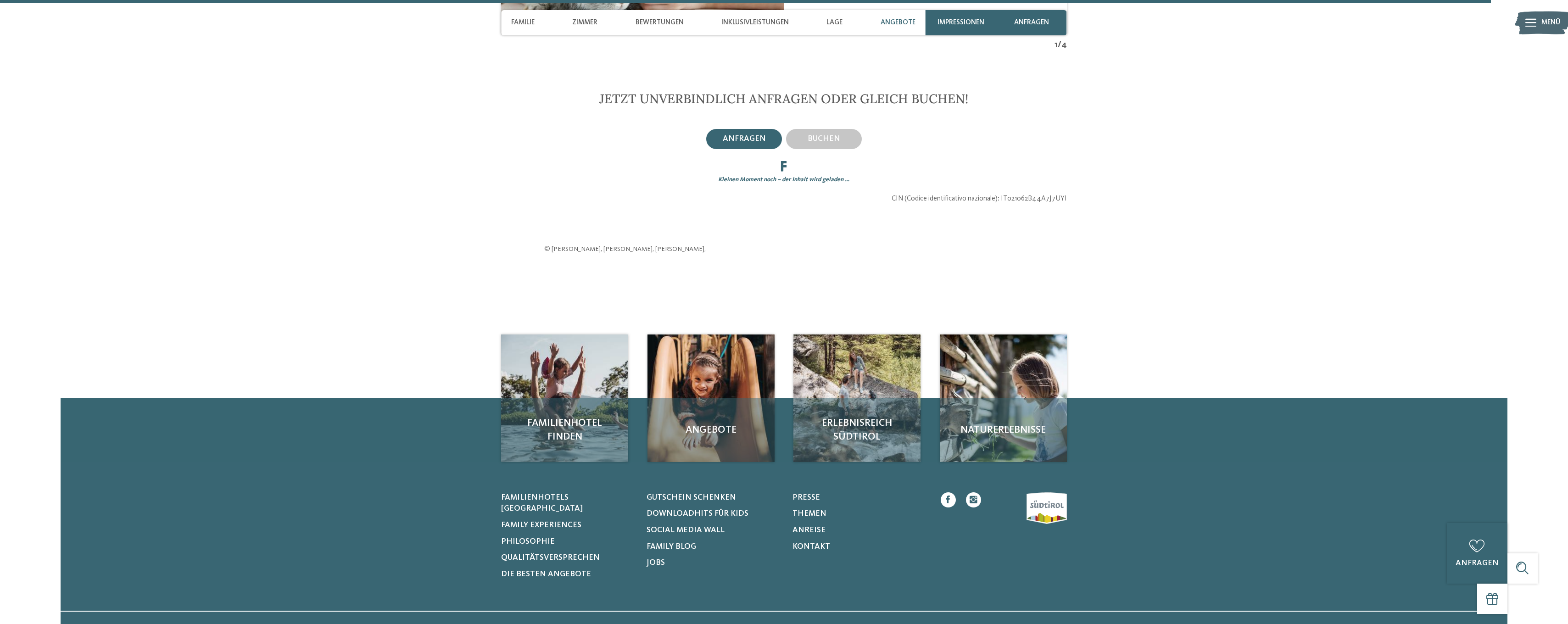
scroll to position [2647, 0]
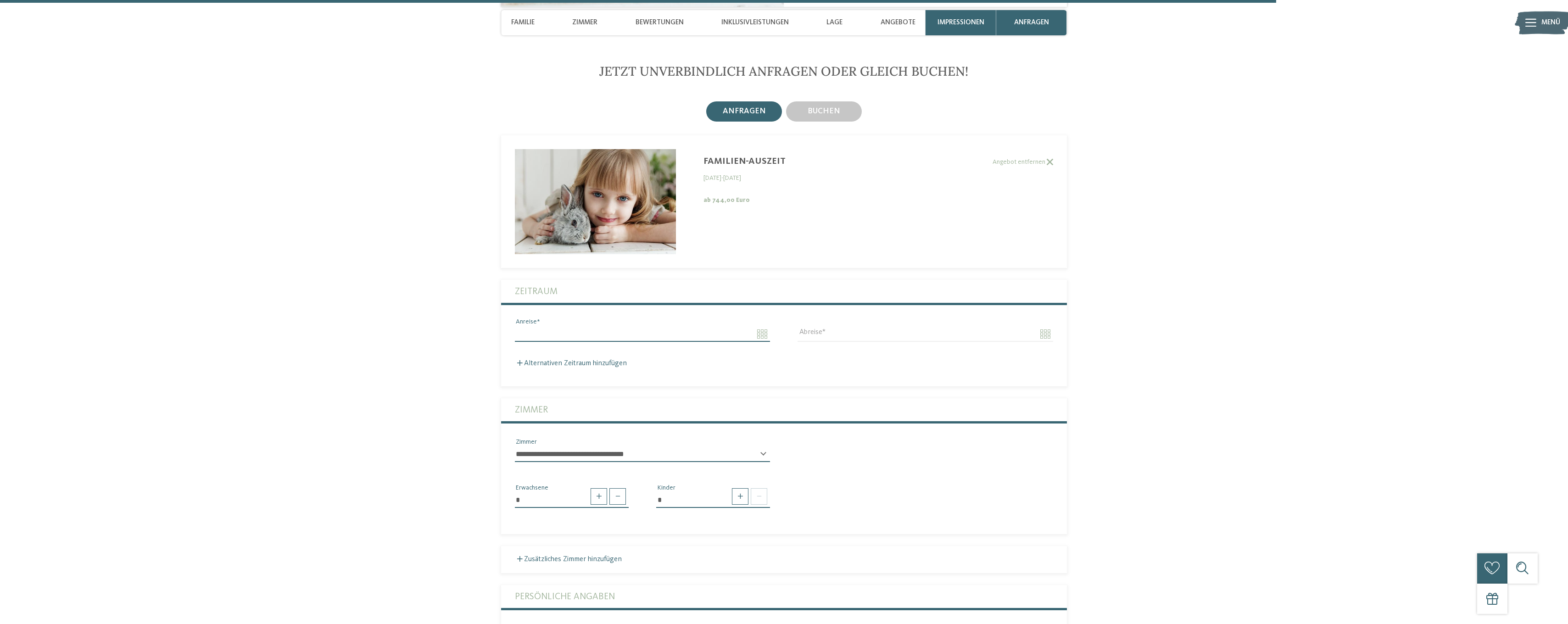
click at [576, 326] on input "Anreise" at bounding box center [642, 333] width 255 height 15
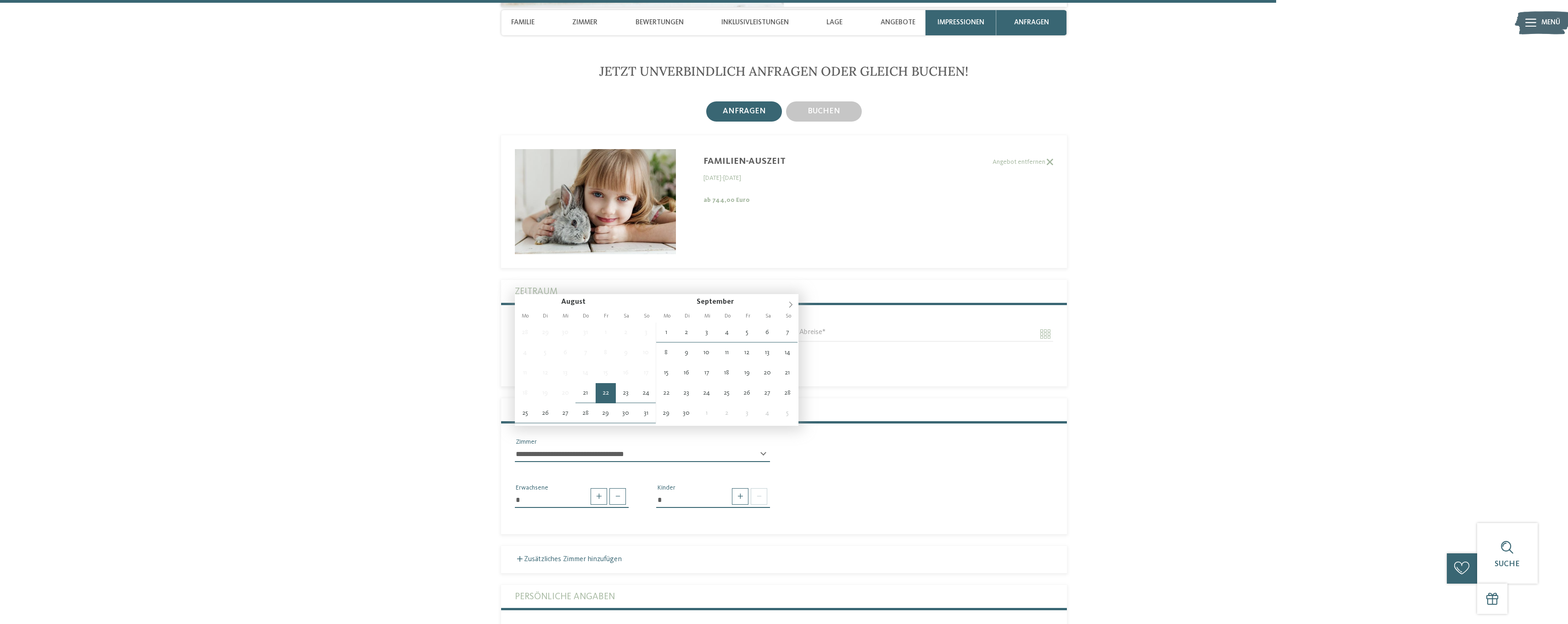
type input "**********"
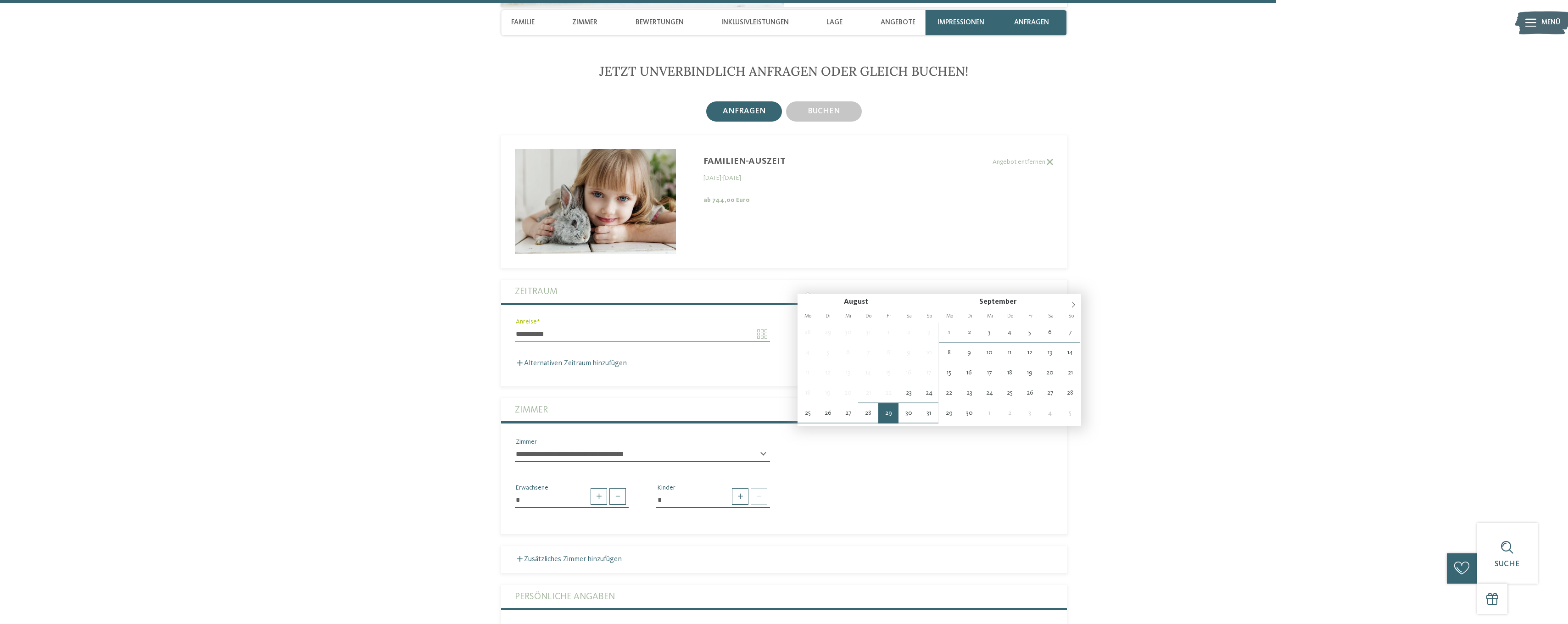
type input "**********"
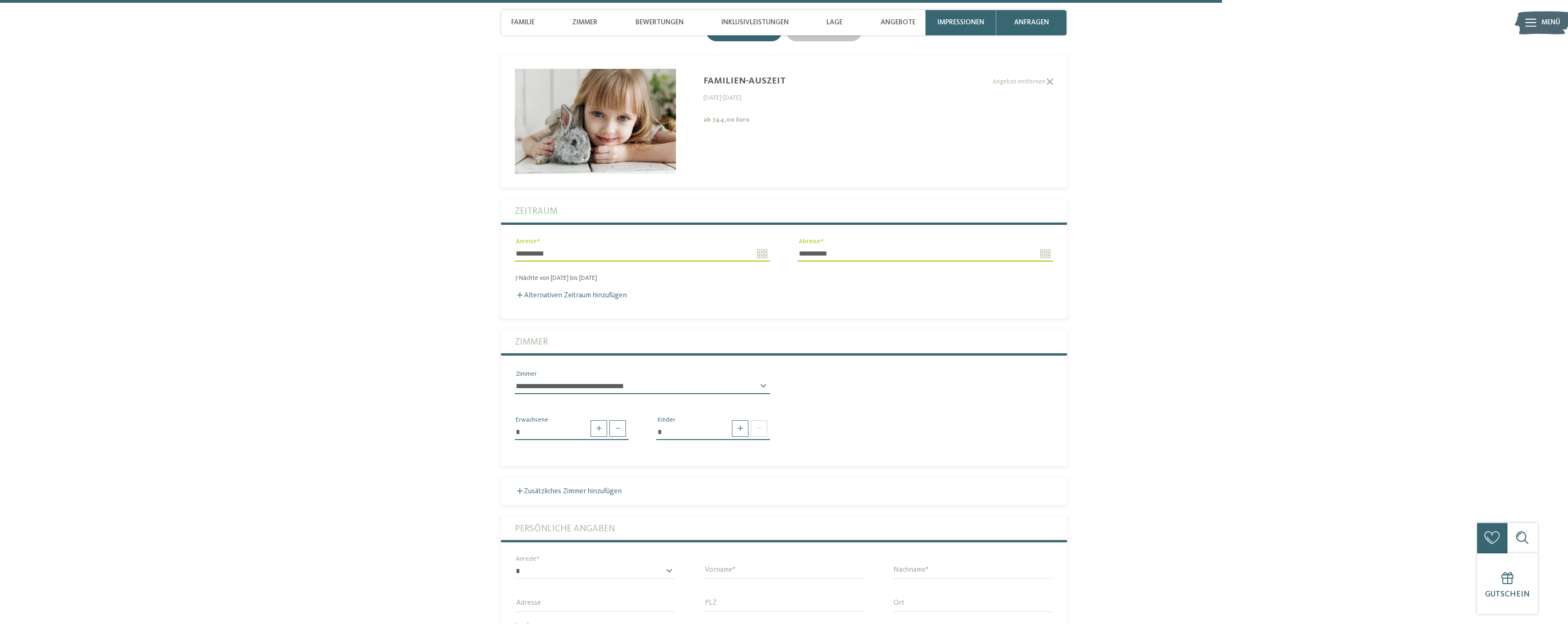
scroll to position [2738, 0]
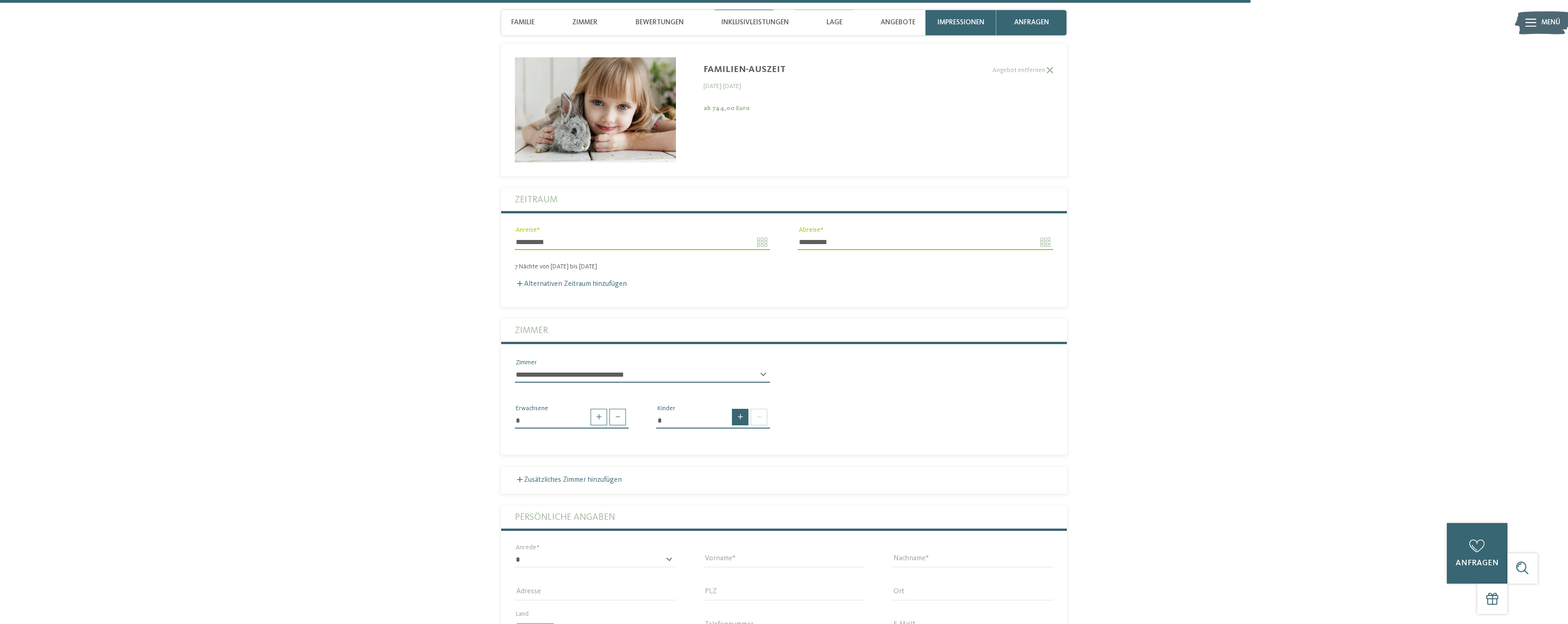
click at [739, 409] on span at bounding box center [740, 417] width 16 height 16
type input "*"
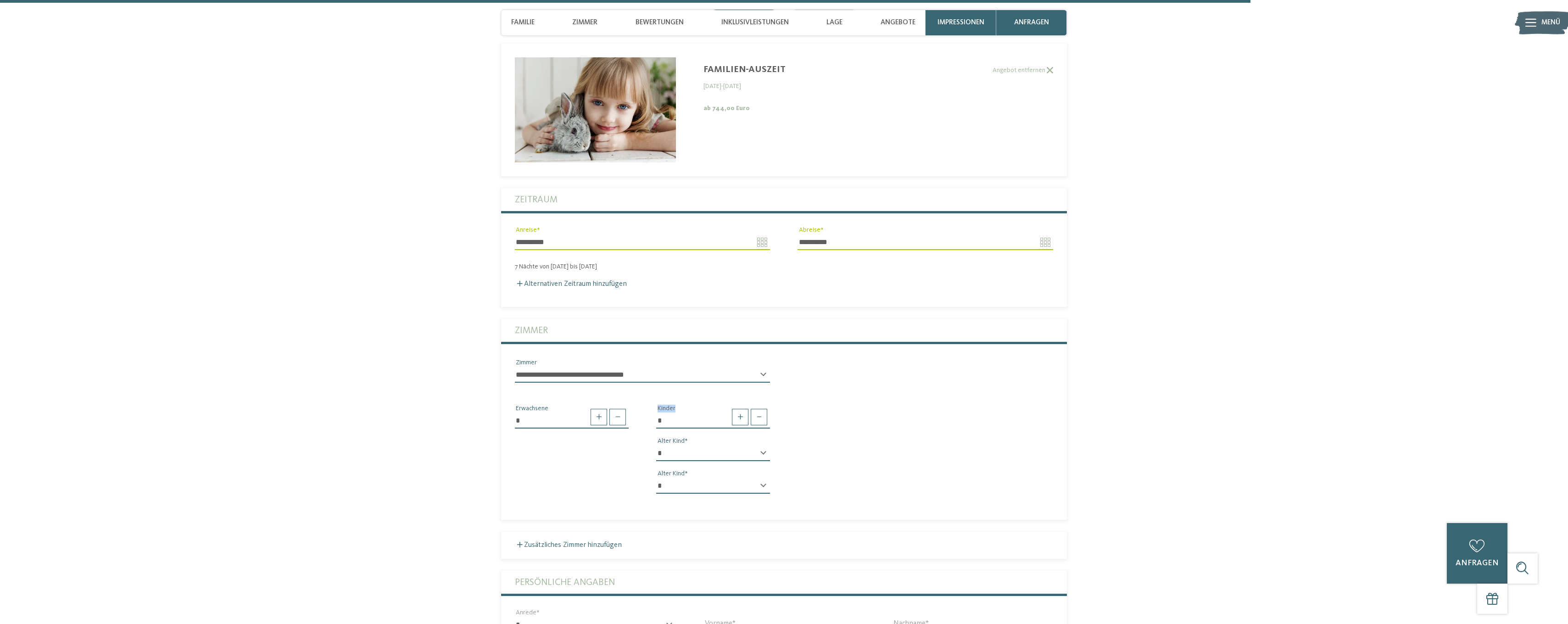
click at [682, 446] on select "* * * * * * * * * * * ** ** ** ** ** ** ** **" at bounding box center [713, 453] width 114 height 15
select select "*"
click at [656, 446] on select "* * * * * * * * * * * ** ** ** ** ** ** ** **" at bounding box center [713, 453] width 114 height 15
click at [674, 446] on div "* * * * * * * * * * * ** ** ** ** ** ** ** ** Alter Kind * * * * * * * * * * * …" at bounding box center [713, 474] width 114 height 56
drag, startPoint x: 761, startPoint y: 440, endPoint x: 753, endPoint y: 440, distance: 8.0
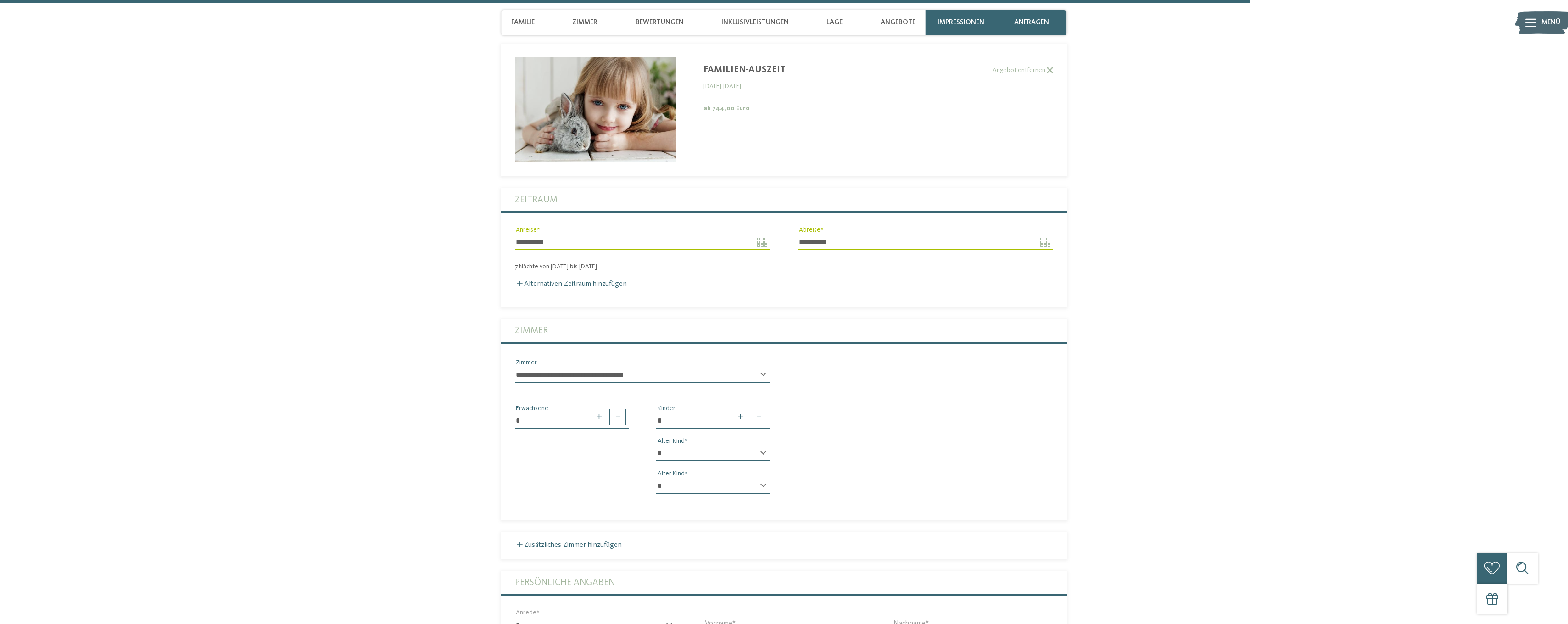
click at [761, 479] on select "* * * * * * * * * * * ** ** ** ** ** ** ** **" at bounding box center [713, 486] width 114 height 15
select select "*"
click at [656, 479] on select "* * * * * * * * * * * ** ** ** ** ** ** ** **" at bounding box center [713, 486] width 114 height 15
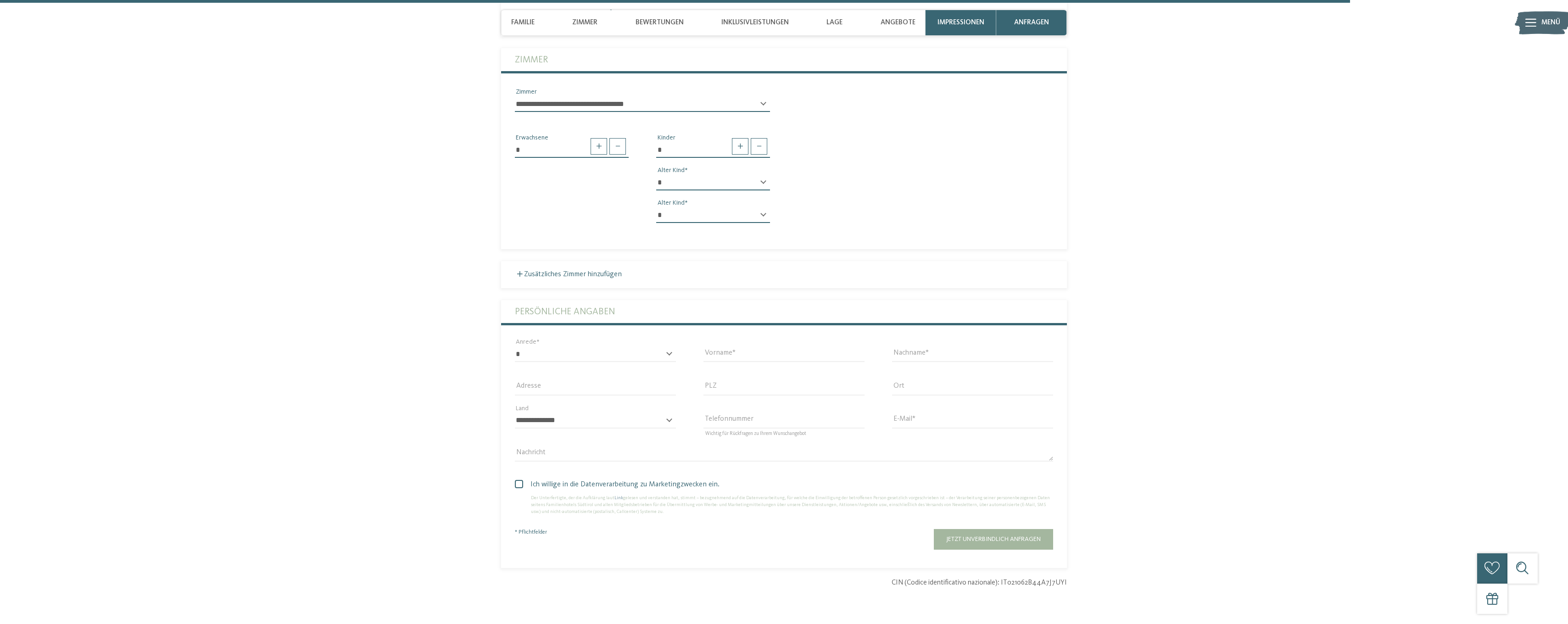
scroll to position [3013, 0]
